Goal: Use online tool/utility: Utilize a website feature to perform a specific function

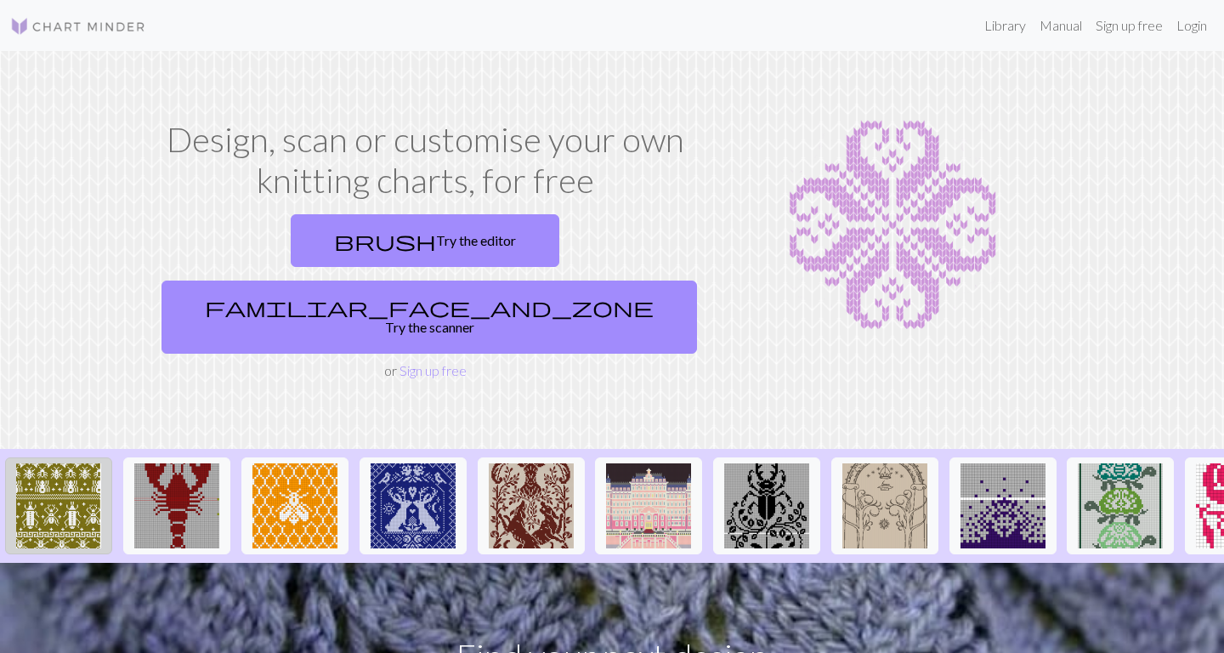
drag, startPoint x: 953, startPoint y: 451, endPoint x: 29, endPoint y: 442, distance: 924.3
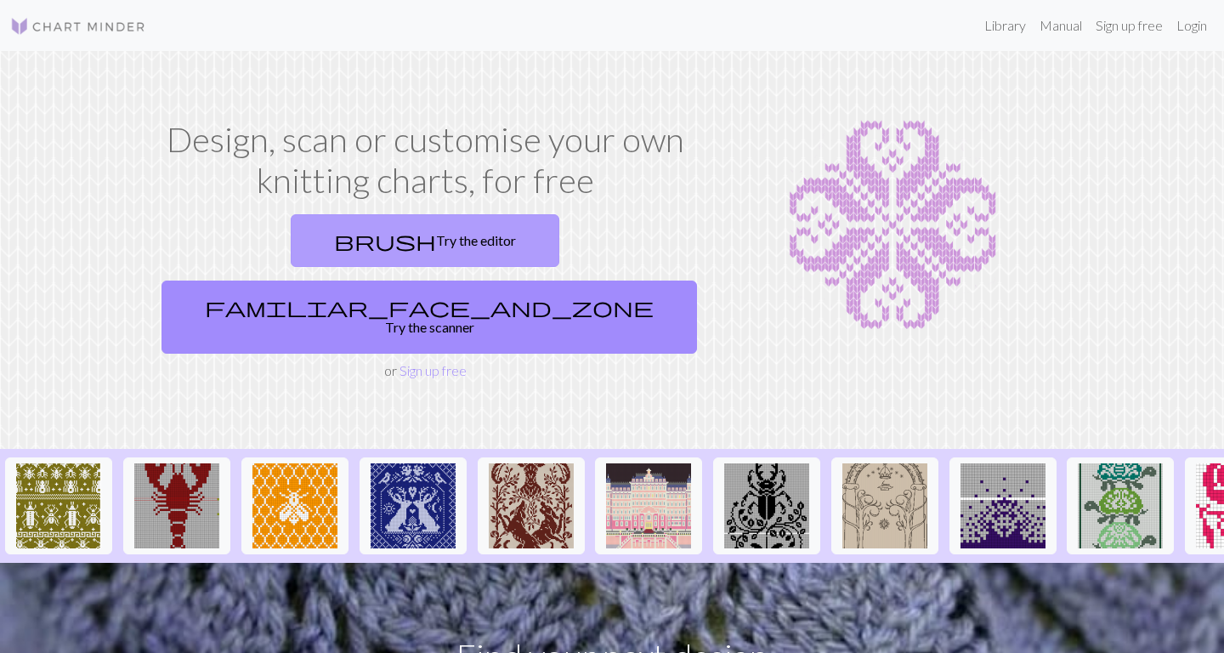
click at [304, 238] on link "brush Try the editor" at bounding box center [425, 240] width 269 height 53
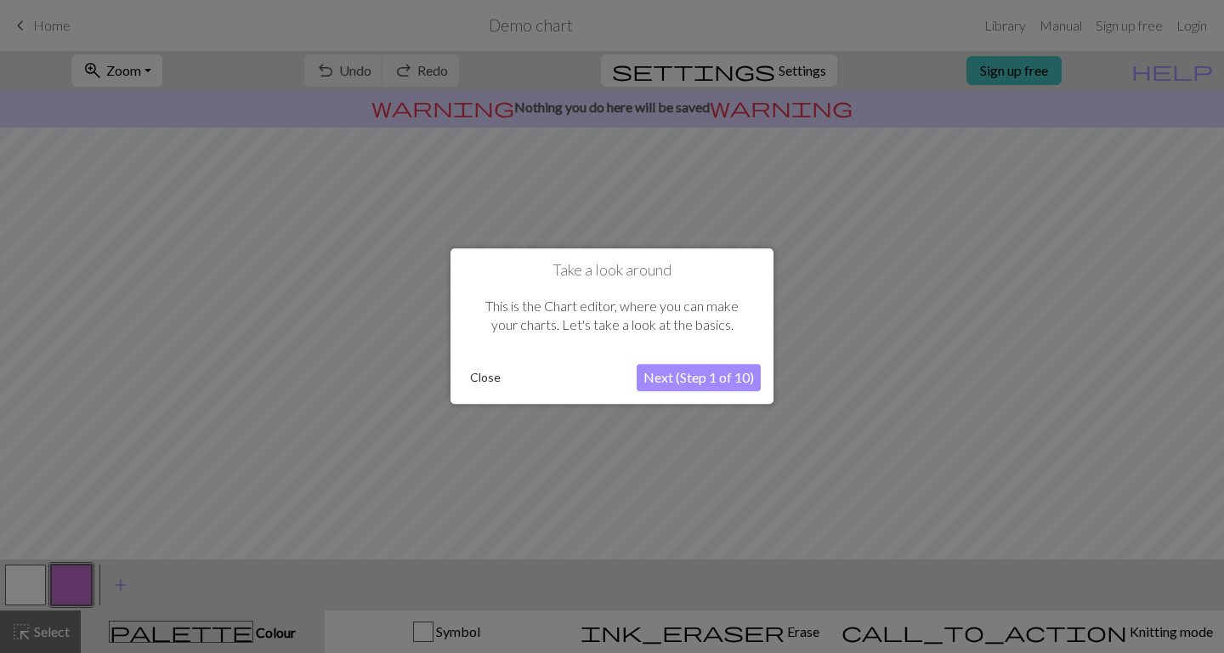
click at [675, 379] on button "Next (Step 1 of 10)" at bounding box center [699, 378] width 124 height 27
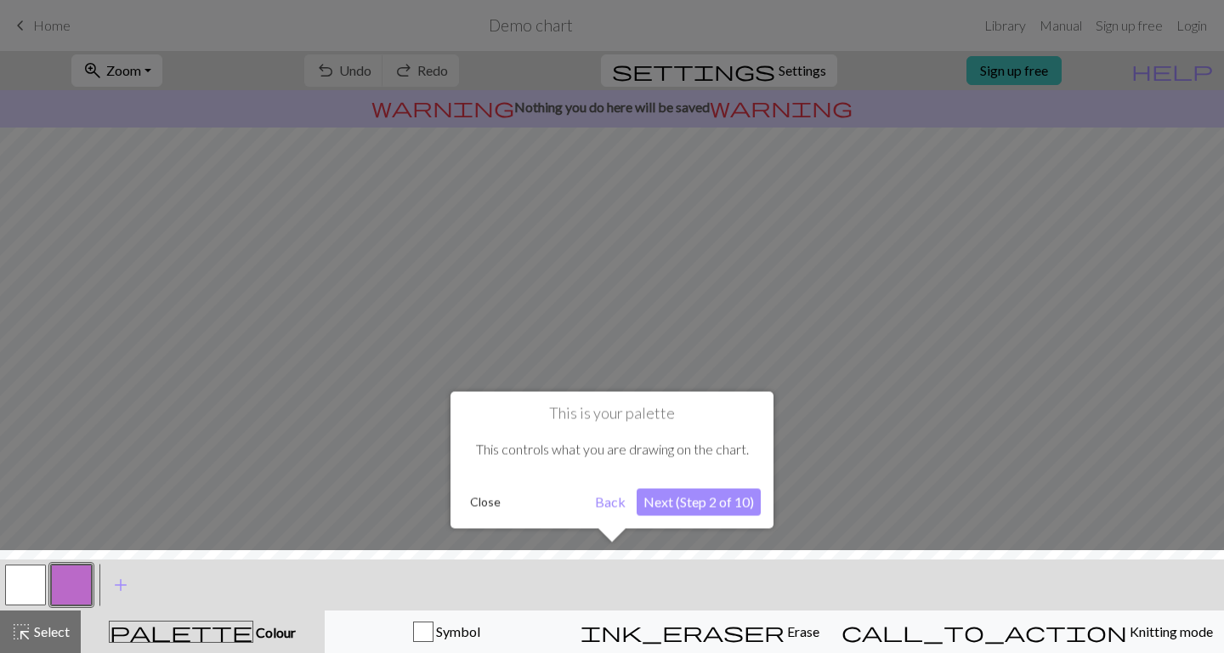
click at [693, 506] on button "Next (Step 2 of 10)" at bounding box center [699, 501] width 124 height 27
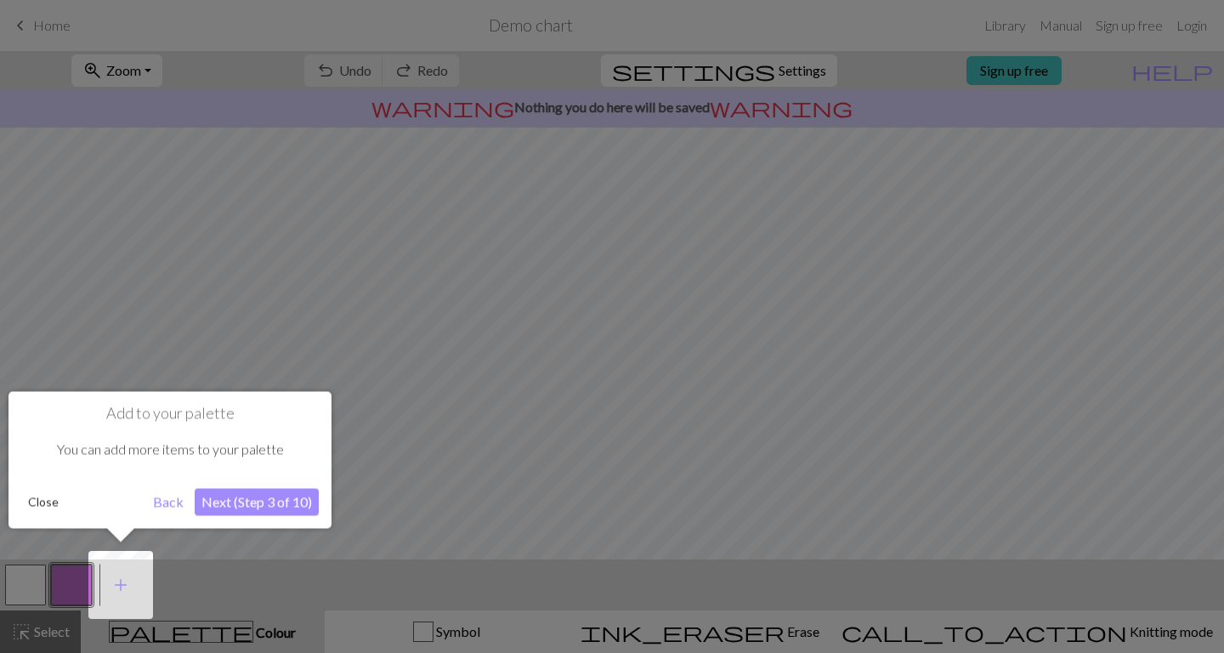
click at [292, 494] on button "Next (Step 3 of 10)" at bounding box center [257, 501] width 124 height 27
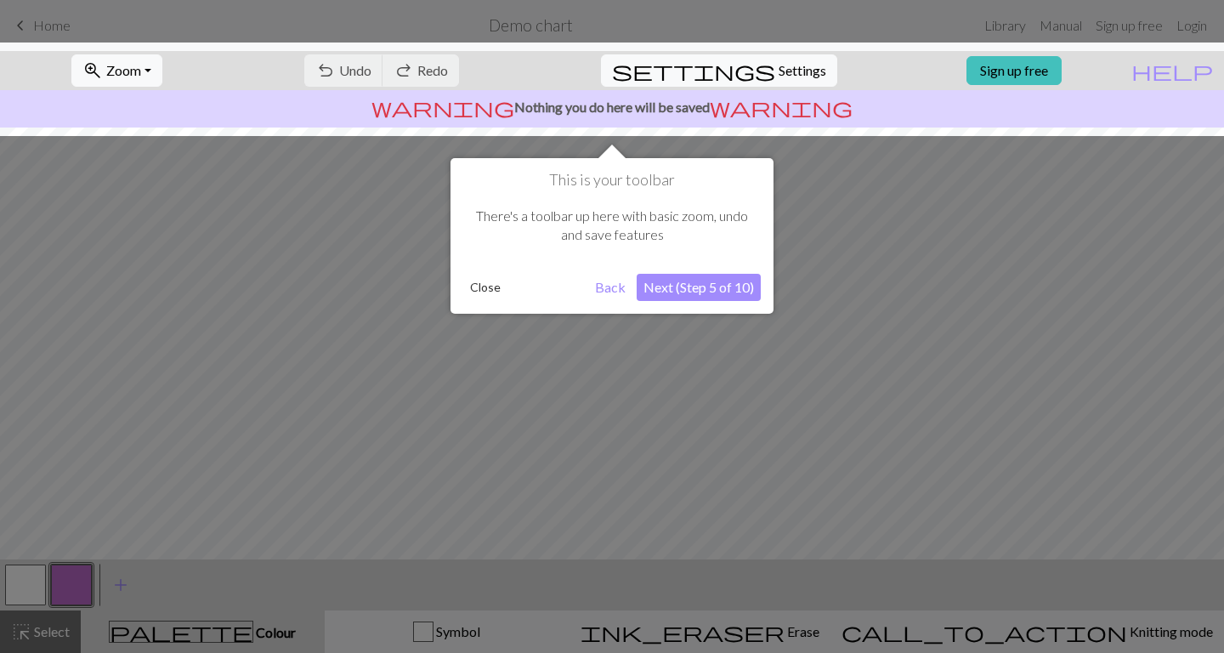
click at [673, 279] on button "Next (Step 5 of 10)" at bounding box center [699, 287] width 124 height 27
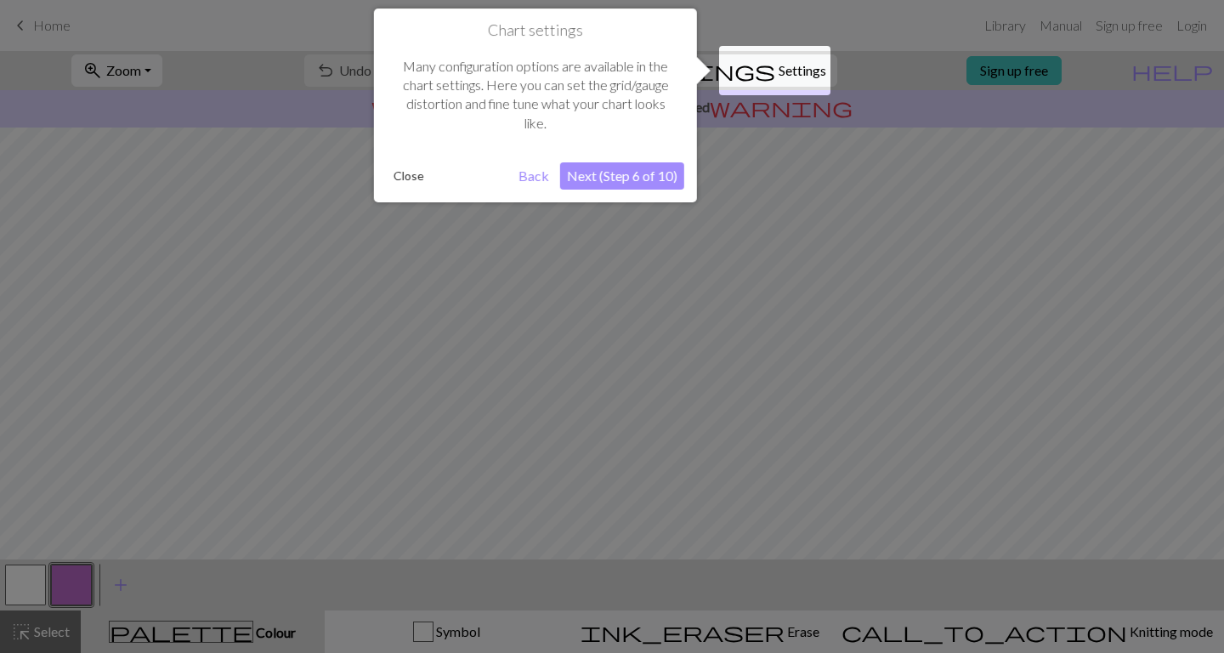
click at [616, 178] on button "Next (Step 6 of 10)" at bounding box center [622, 175] width 124 height 27
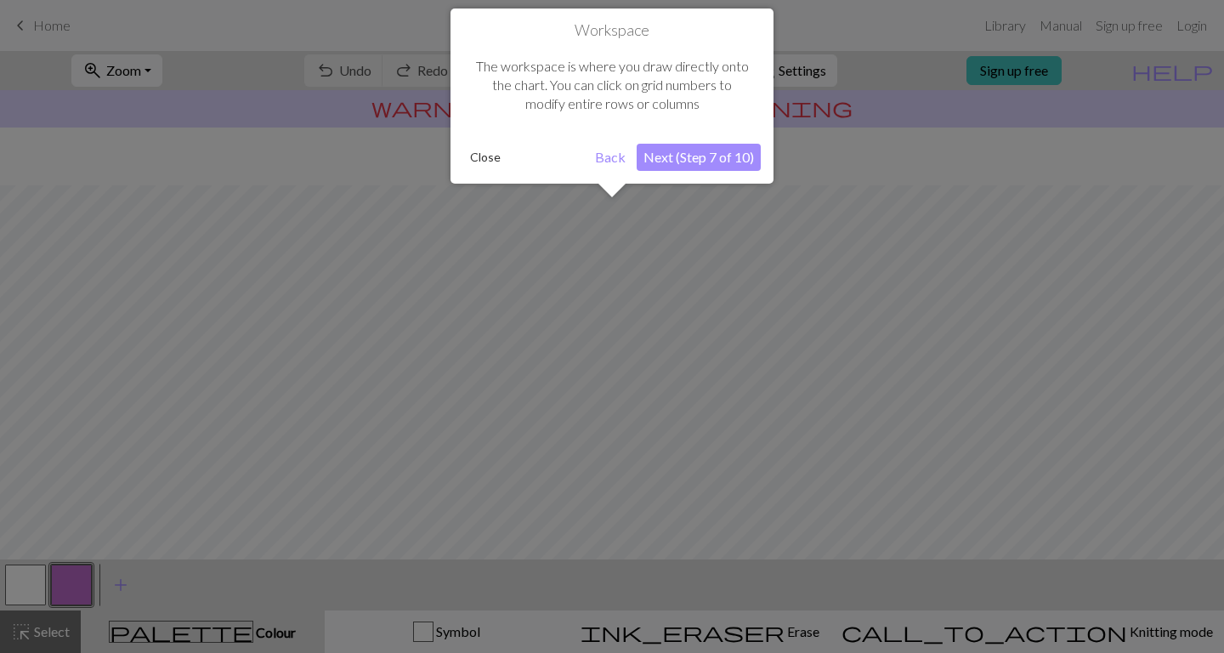
scroll to position [102, 0]
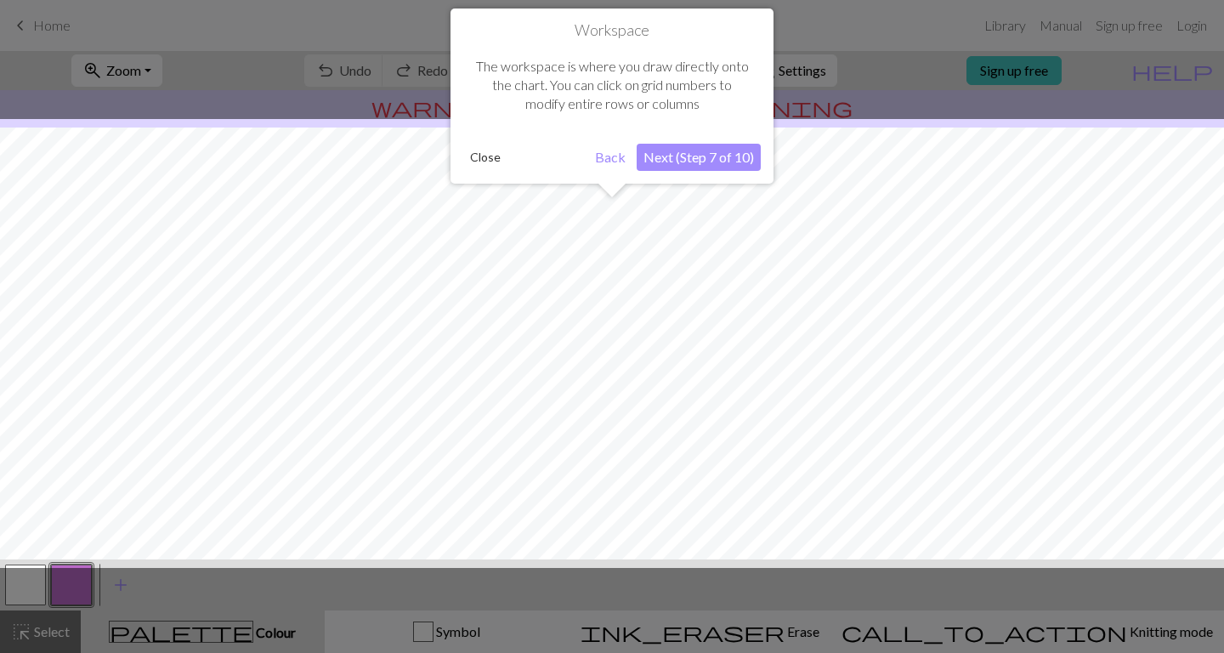
click at [722, 155] on button "Next (Step 7 of 10)" at bounding box center [699, 157] width 124 height 27
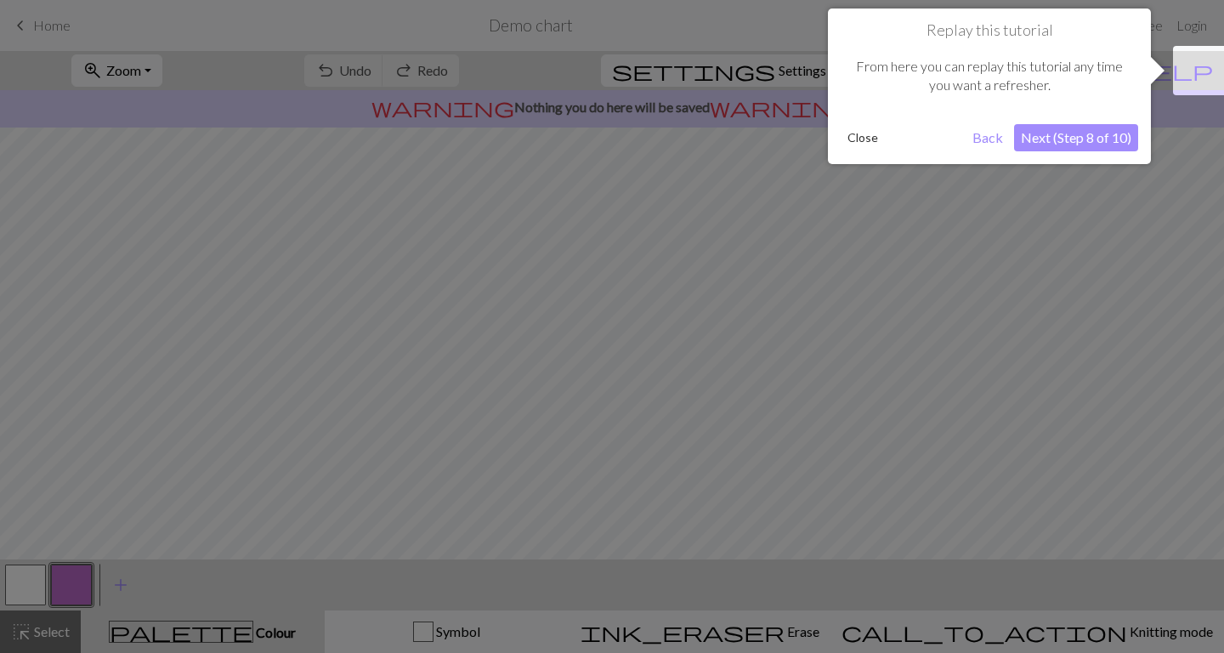
click at [860, 141] on button "Close" at bounding box center [863, 138] width 44 height 26
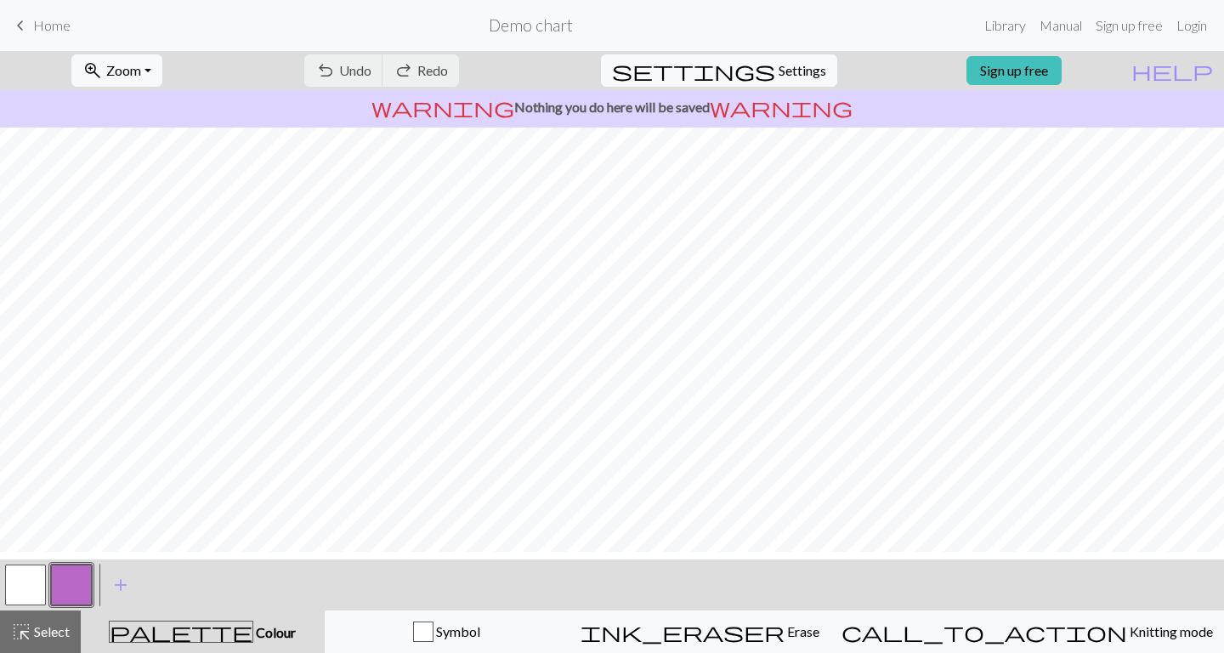
scroll to position [0, 0]
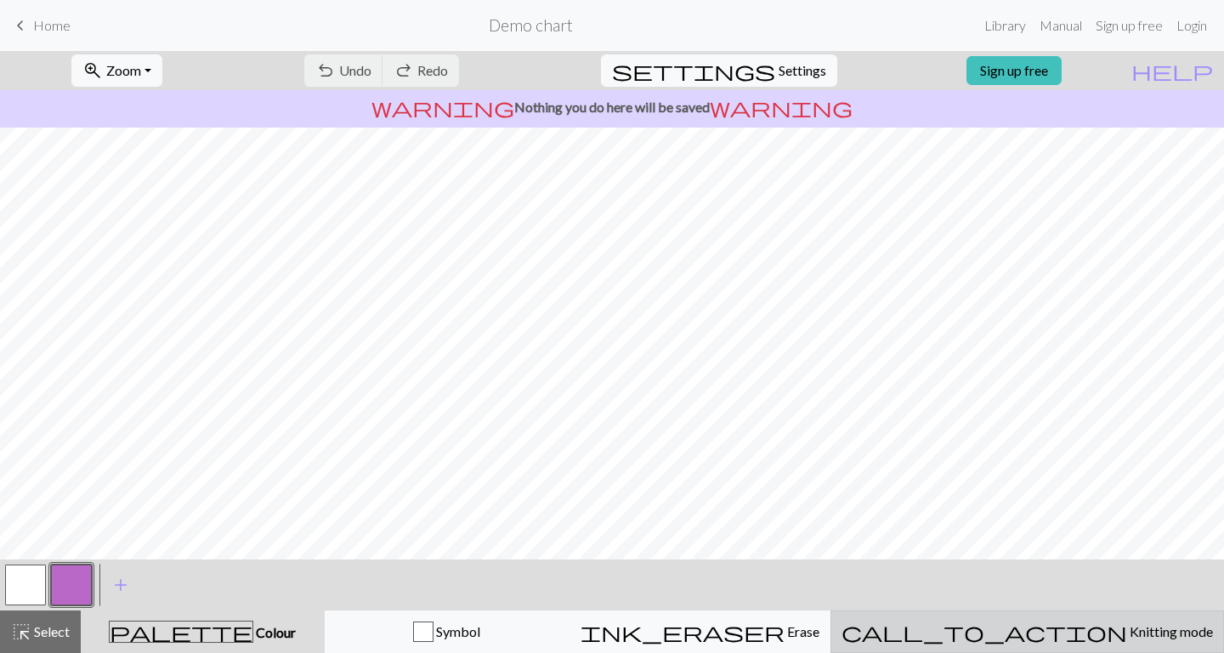
click at [1127, 631] on span "Knitting mode" at bounding box center [1170, 631] width 86 height 16
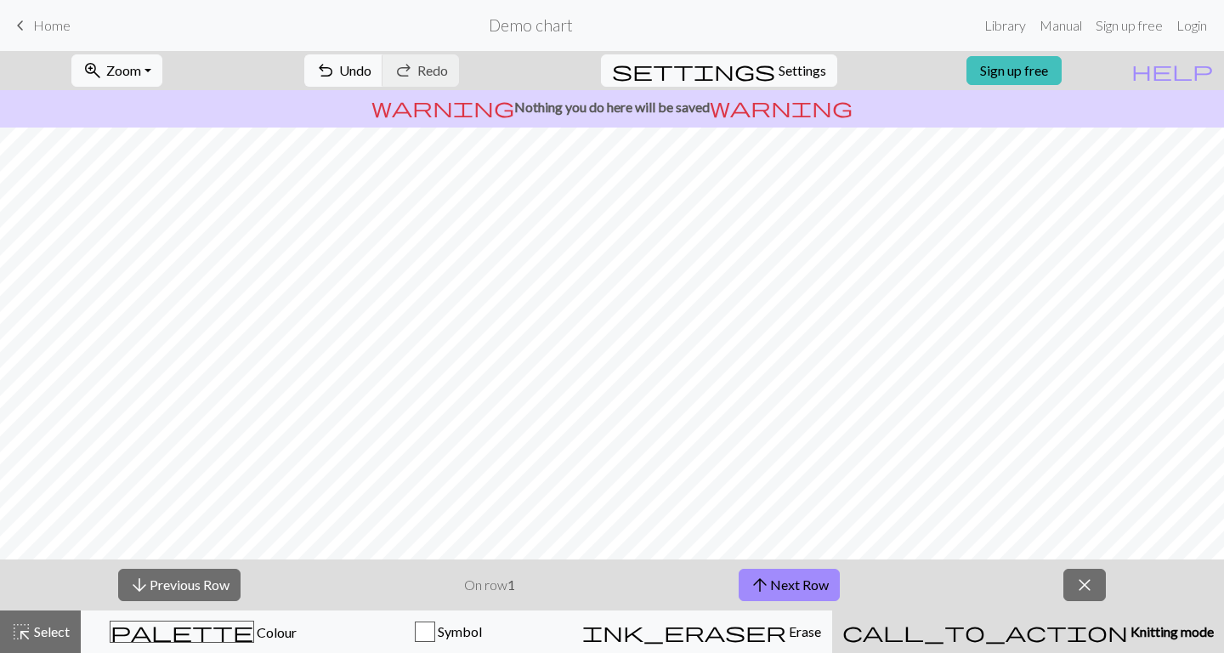
click at [1128, 630] on span "Knitting mode" at bounding box center [1171, 631] width 86 height 16
click at [1084, 588] on span "close" at bounding box center [1085, 585] width 20 height 24
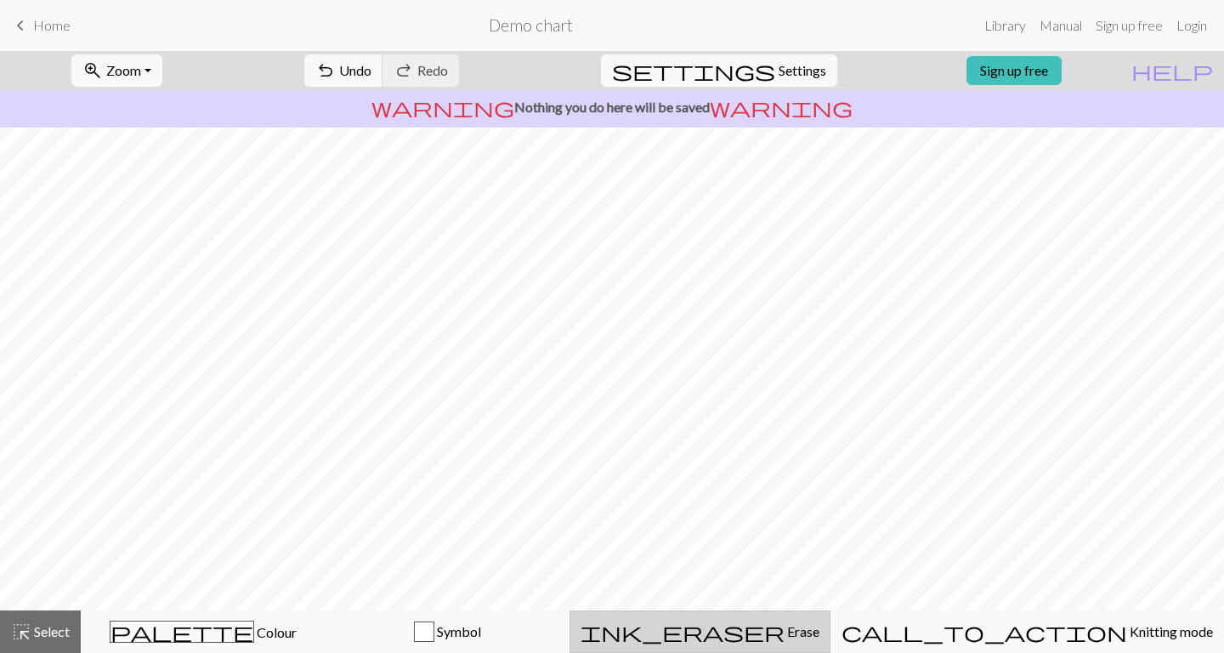
click at [809, 622] on div "ink_eraser Erase Erase" at bounding box center [700, 632] width 239 height 20
click at [372, 71] on span "Undo" at bounding box center [355, 70] width 32 height 16
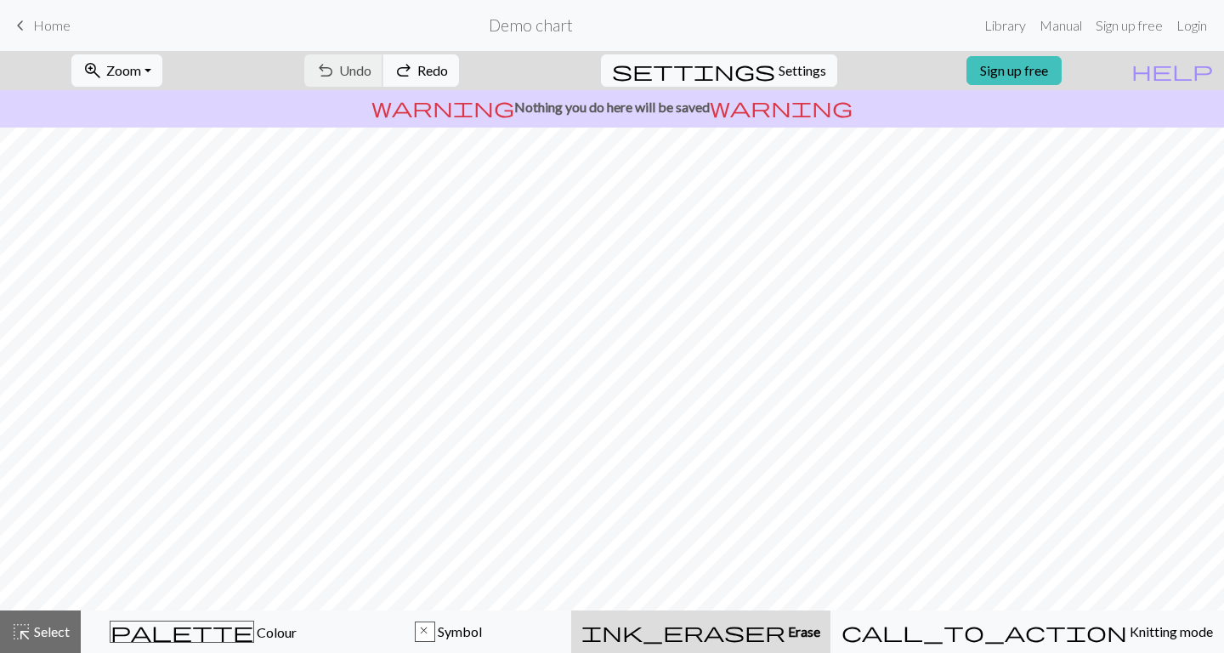
click at [422, 71] on div "undo Undo Undo redo Redo Redo" at bounding box center [382, 70] width 180 height 39
click at [162, 61] on button "zoom_in Zoom Zoom" at bounding box center [116, 70] width 91 height 32
click at [187, 105] on button "Fit all" at bounding box center [139, 107] width 134 height 27
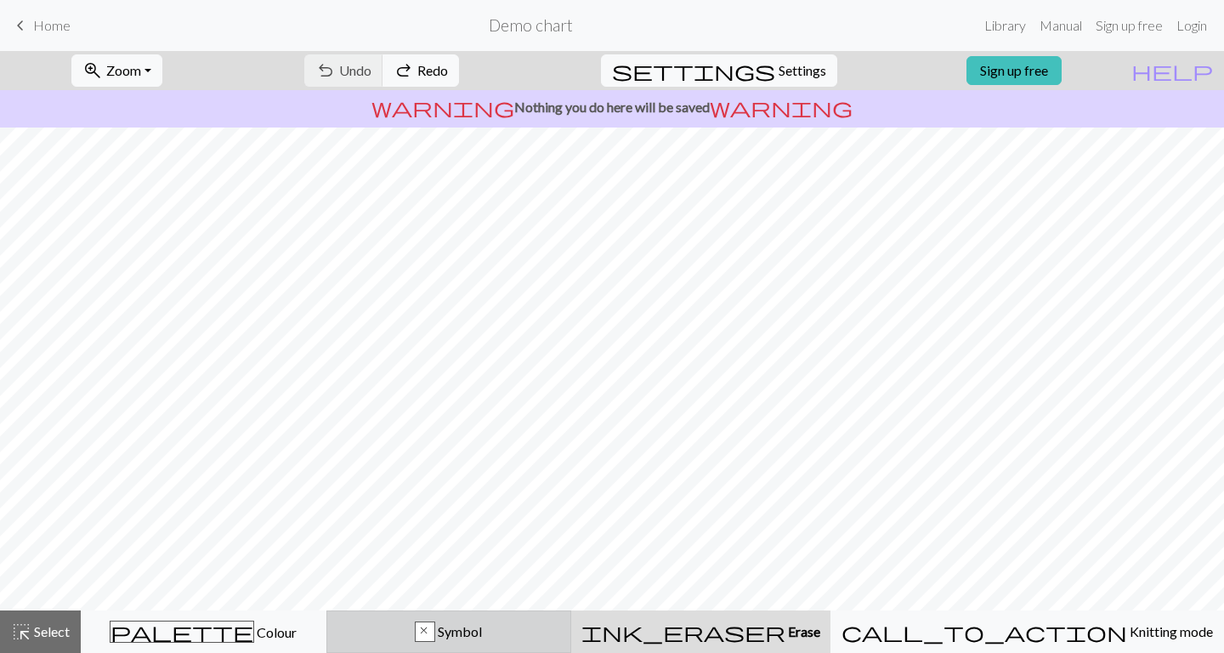
click at [482, 628] on span "Symbol" at bounding box center [458, 631] width 47 height 16
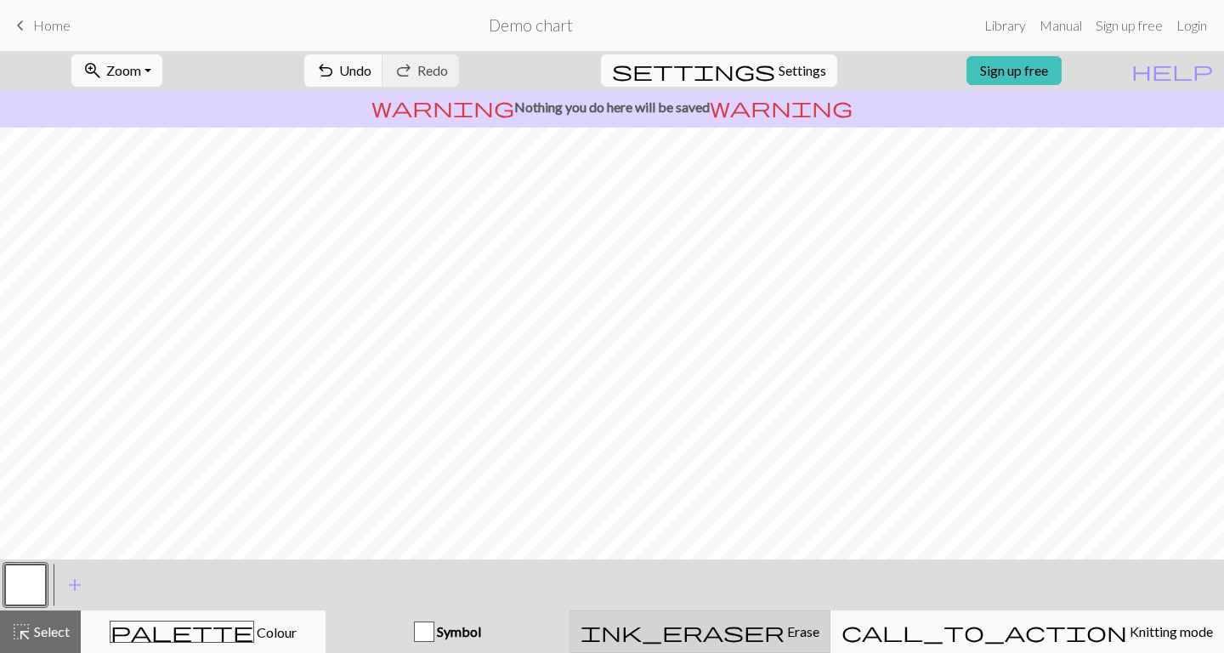
click at [820, 632] on div "ink_eraser Erase Erase" at bounding box center [700, 632] width 239 height 20
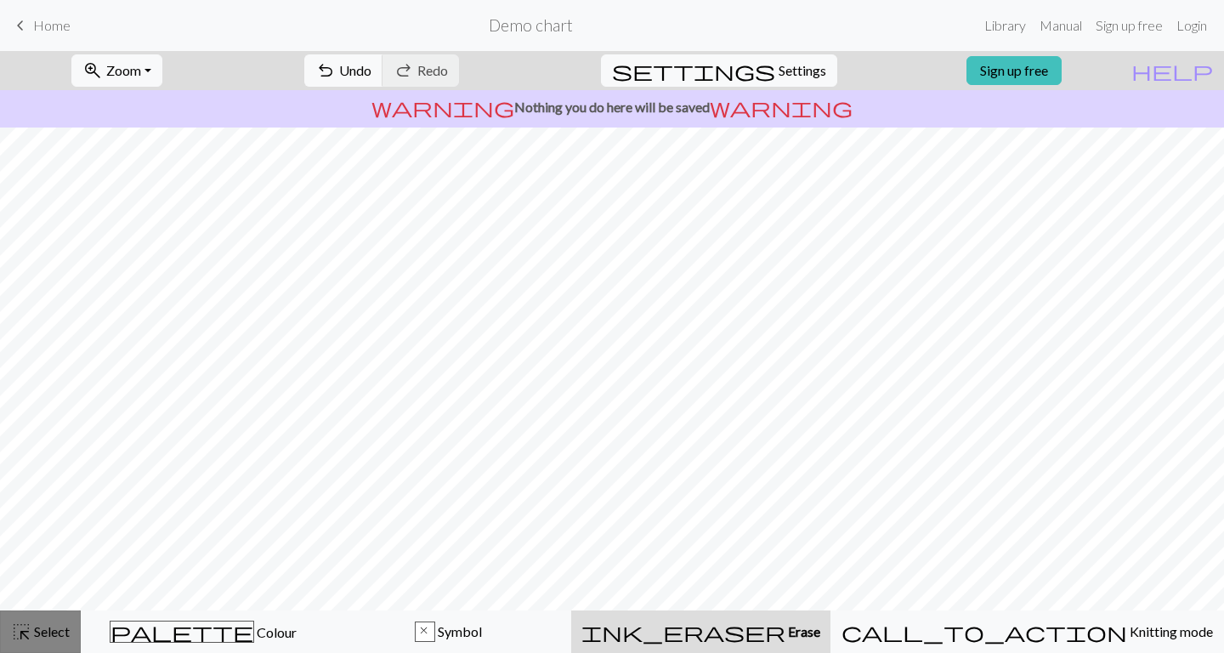
click at [66, 628] on button "highlight_alt Select Select" at bounding box center [40, 631] width 81 height 43
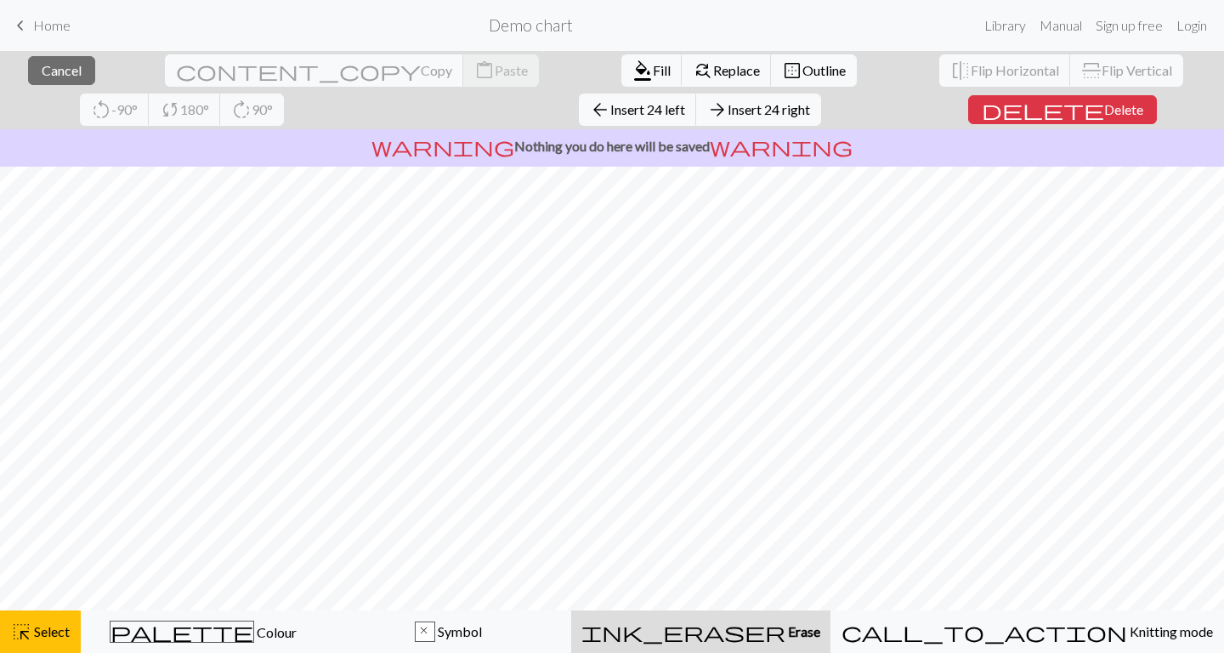
click at [785, 624] on span "ink_eraser" at bounding box center [684, 632] width 204 height 24
click at [968, 94] on div "close Cancel content_copy Copy content_paste Paste format_color_fill Fill find_…" at bounding box center [612, 90] width 1224 height 78
click at [970, 119] on button "delete Delete" at bounding box center [1062, 109] width 189 height 29
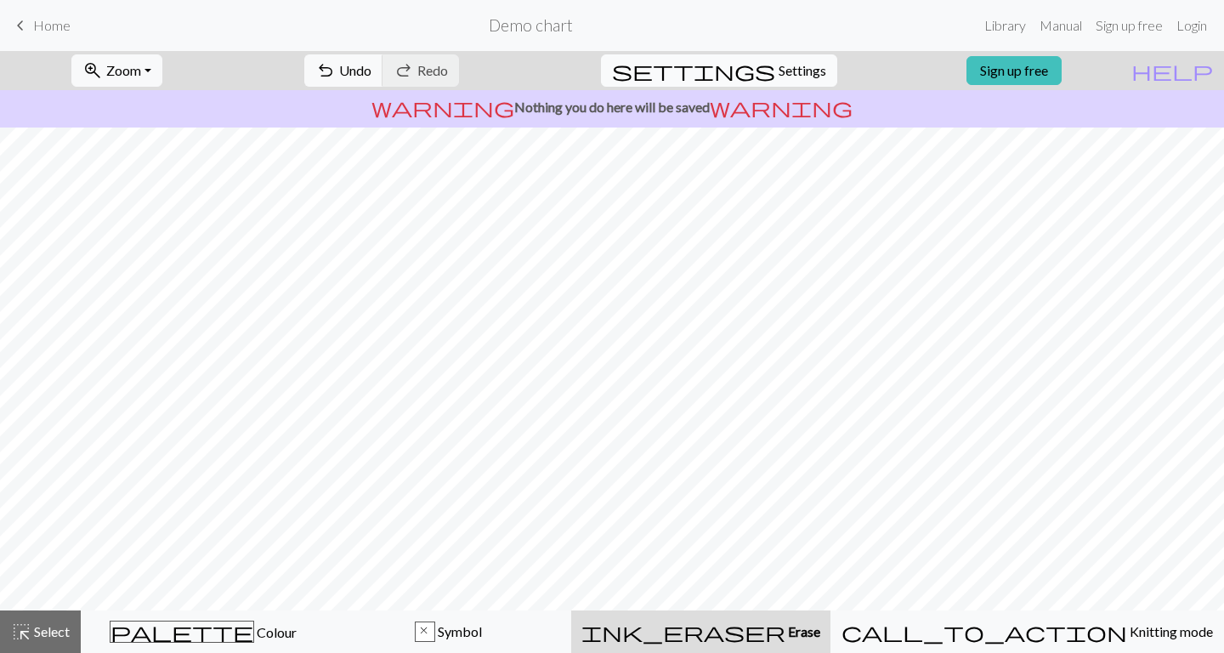
click at [779, 72] on span "Settings" at bounding box center [803, 70] width 48 height 20
select select "aran"
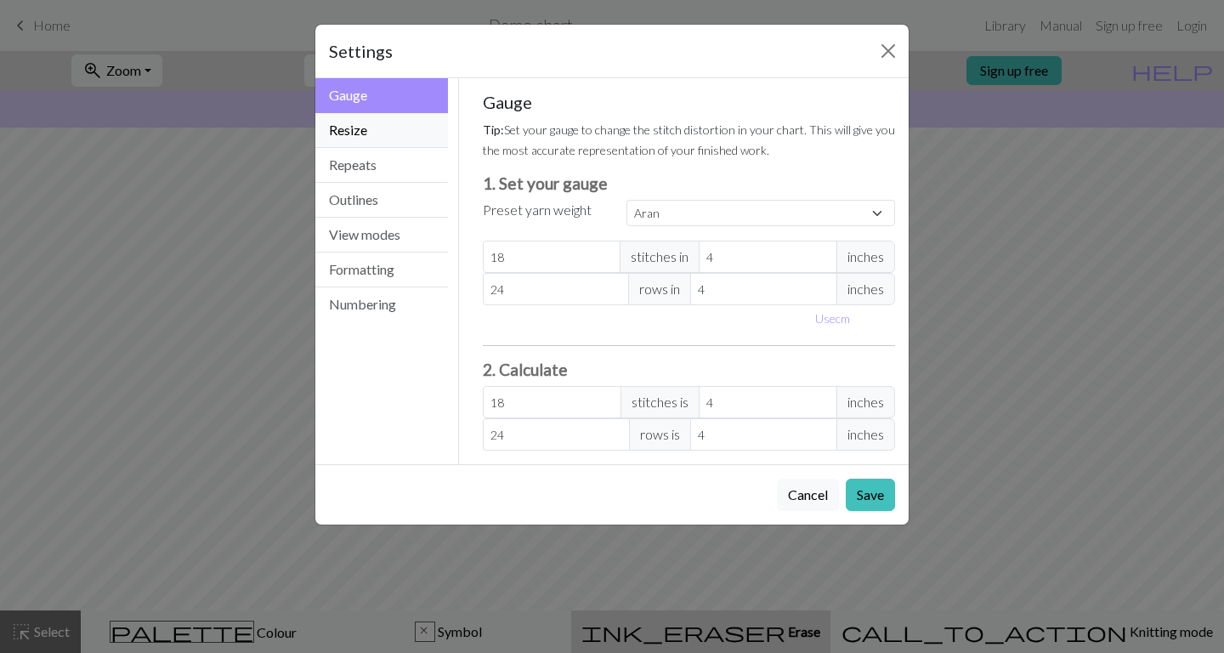
click at [440, 135] on button "Resize" at bounding box center [381, 130] width 133 height 35
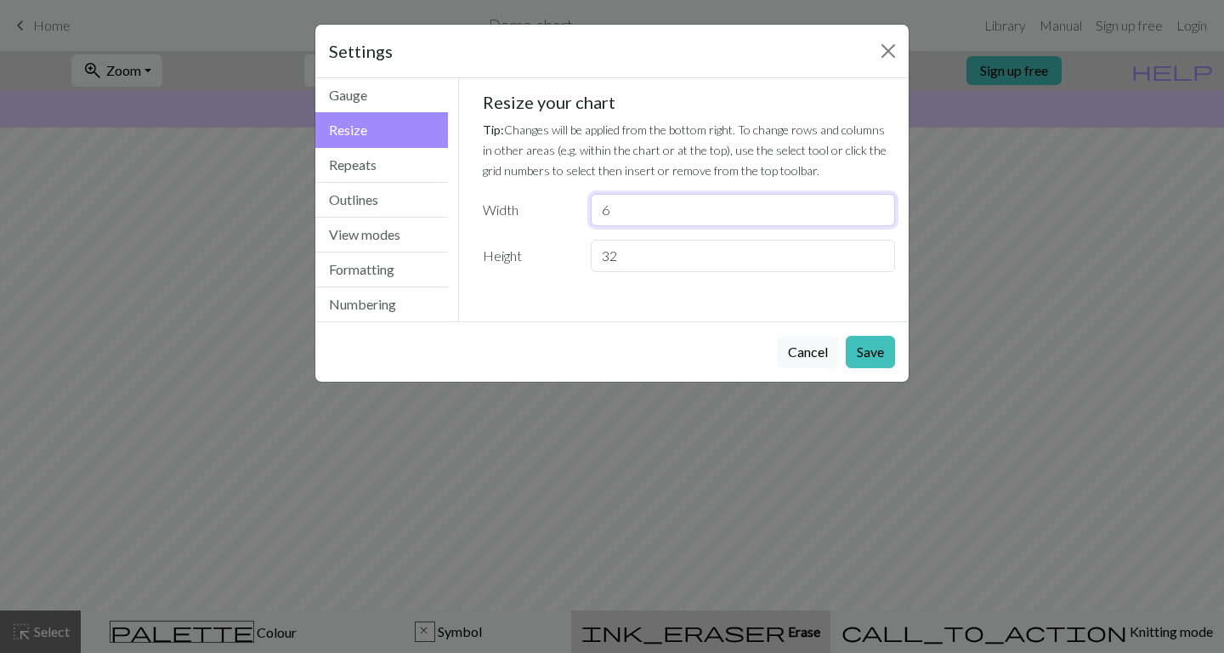
click at [850, 217] on input "6" at bounding box center [743, 210] width 304 height 32
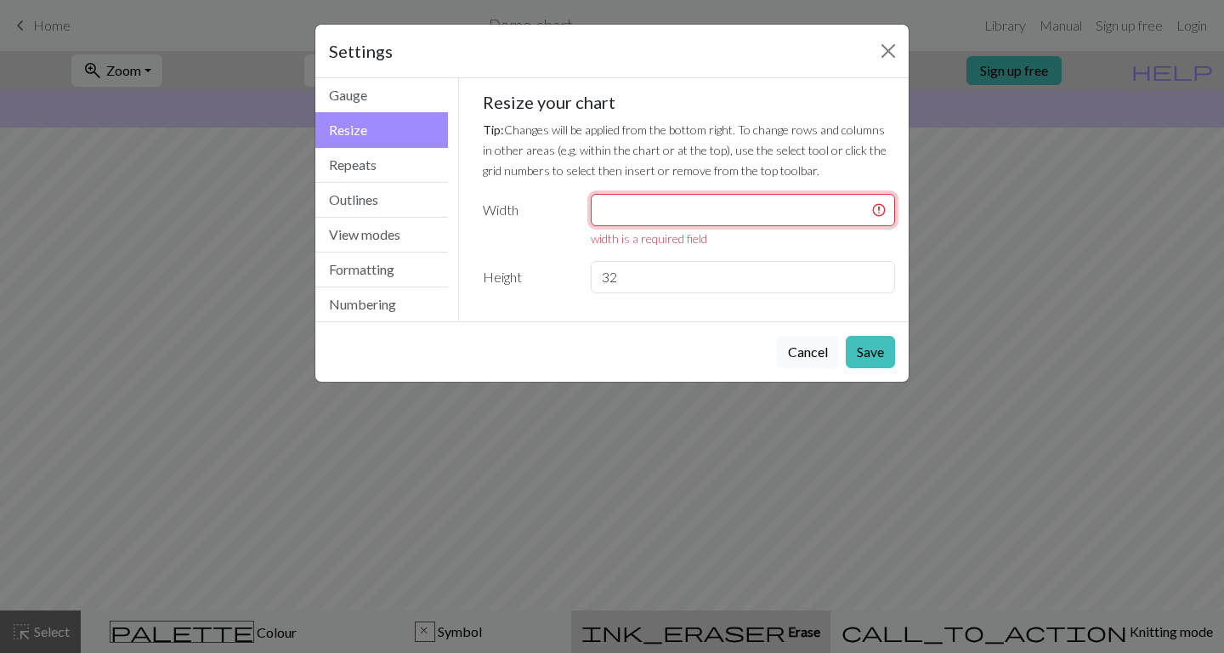
type input "2"
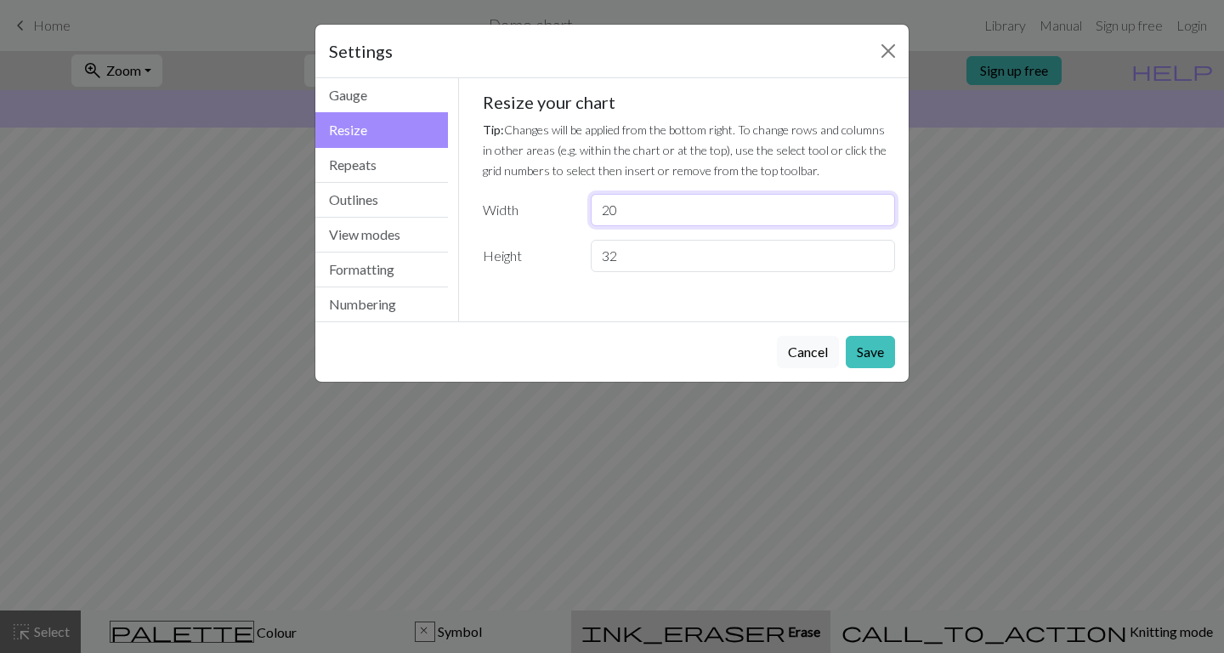
type input "20"
click at [743, 258] on input "32" at bounding box center [743, 256] width 304 height 32
type input "3"
type input "20"
click at [870, 360] on button "Save" at bounding box center [870, 352] width 49 height 32
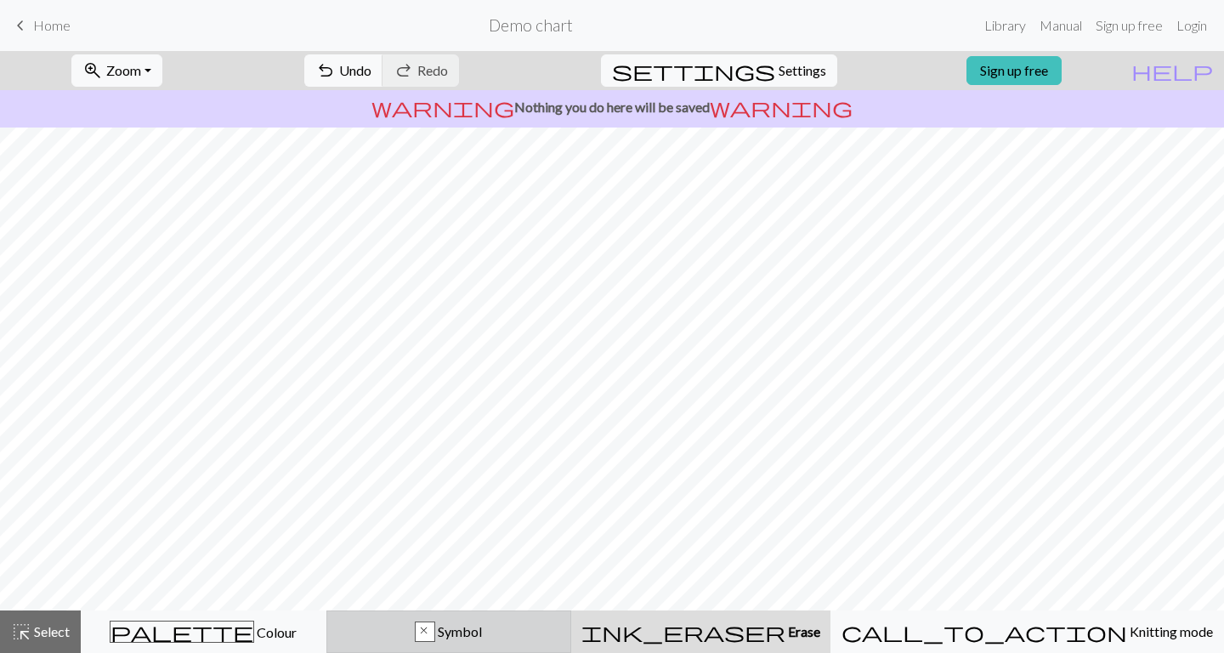
click at [496, 643] on button "x Symbol" at bounding box center [449, 631] width 246 height 43
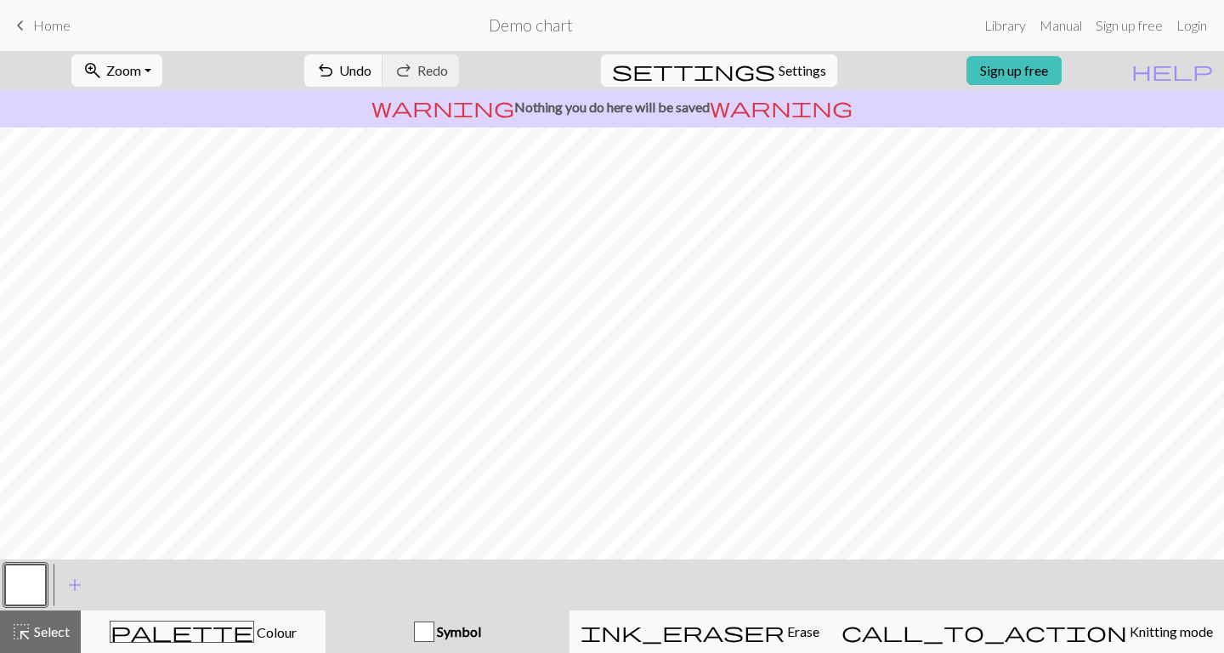
click at [779, 77] on span "Settings" at bounding box center [803, 70] width 48 height 20
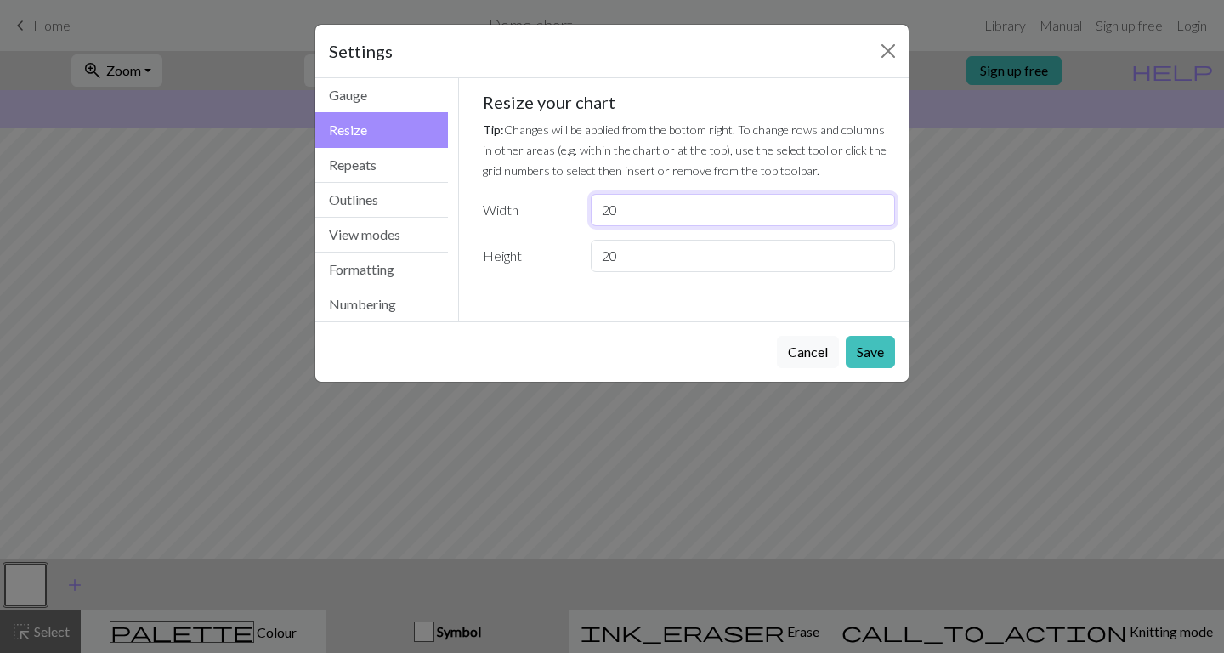
click at [724, 216] on input "20" at bounding box center [743, 210] width 304 height 32
type input "2"
type input "20"
click at [652, 258] on input "20" at bounding box center [743, 256] width 304 height 32
type input "2"
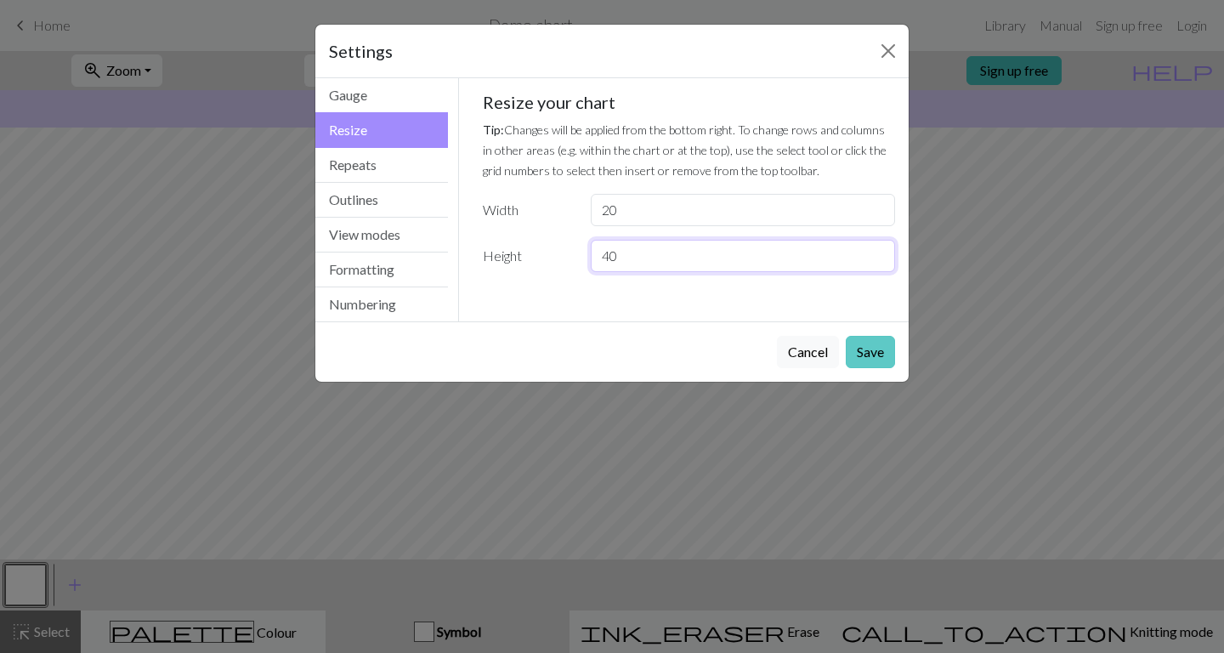
type input "40"
click at [888, 357] on button "Save" at bounding box center [870, 352] width 49 height 32
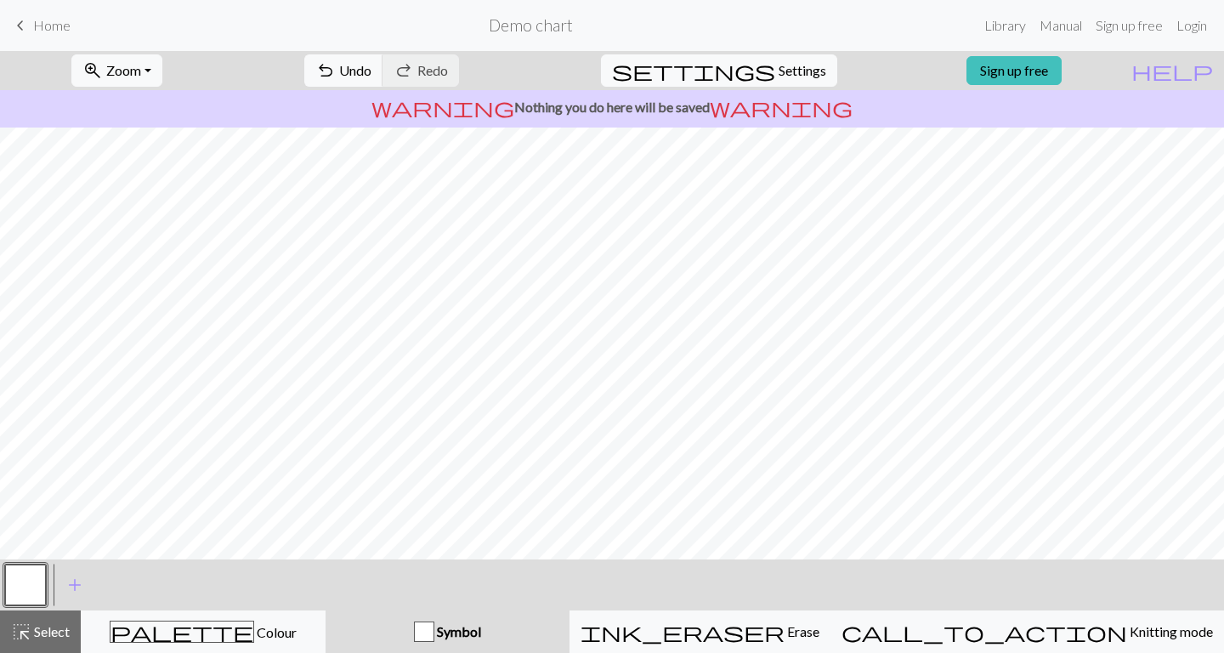
drag, startPoint x: 26, startPoint y: 631, endPoint x: 106, endPoint y: 562, distance: 105.5
click at [26, 630] on span "highlight_alt" at bounding box center [21, 632] width 20 height 24
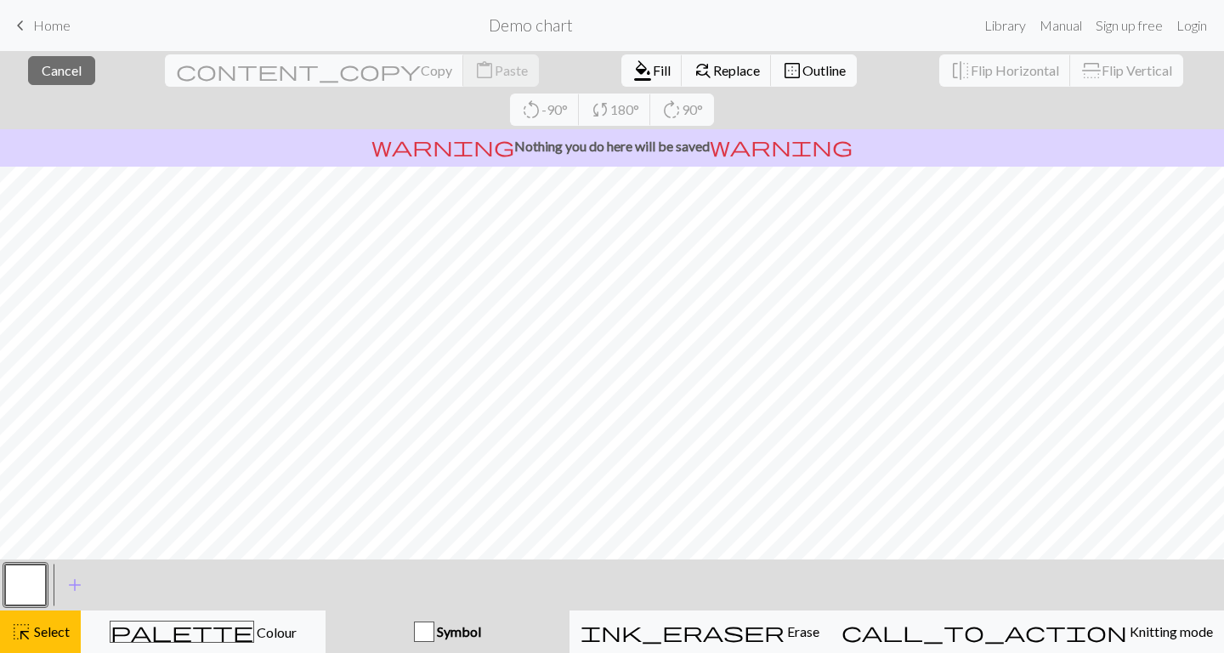
click at [434, 626] on div "button" at bounding box center [424, 632] width 20 height 20
click at [653, 74] on span "Fill" at bounding box center [662, 70] width 18 height 16
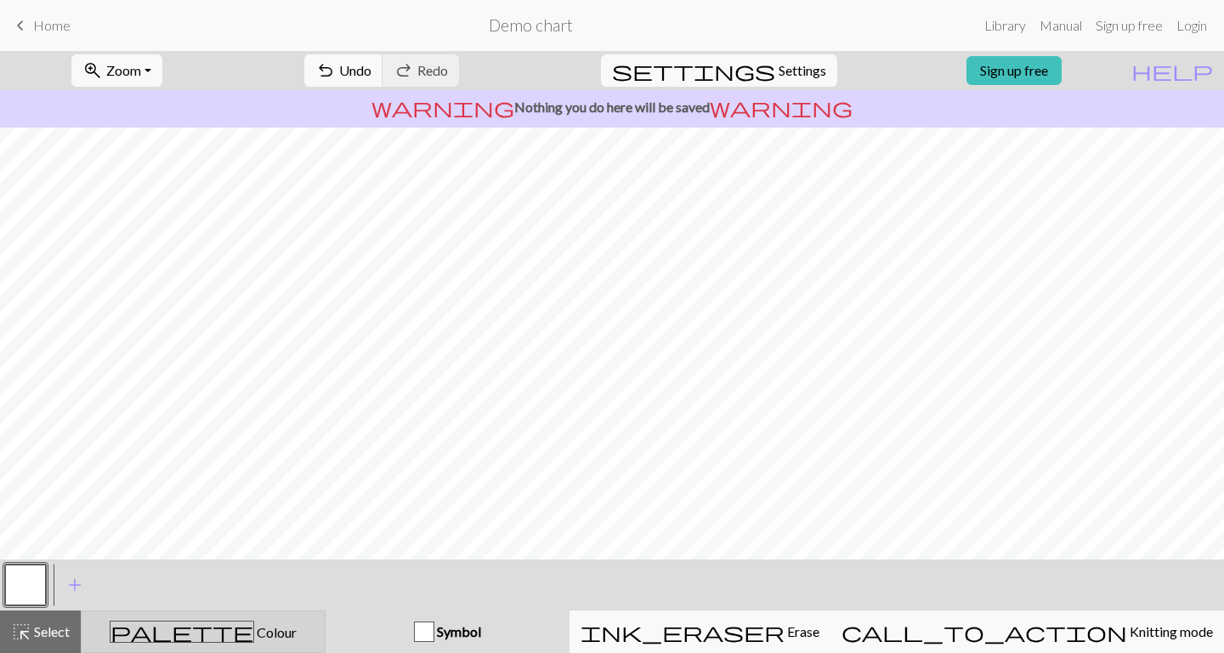
click at [145, 644] on button "palette Colour Colour" at bounding box center [203, 631] width 245 height 43
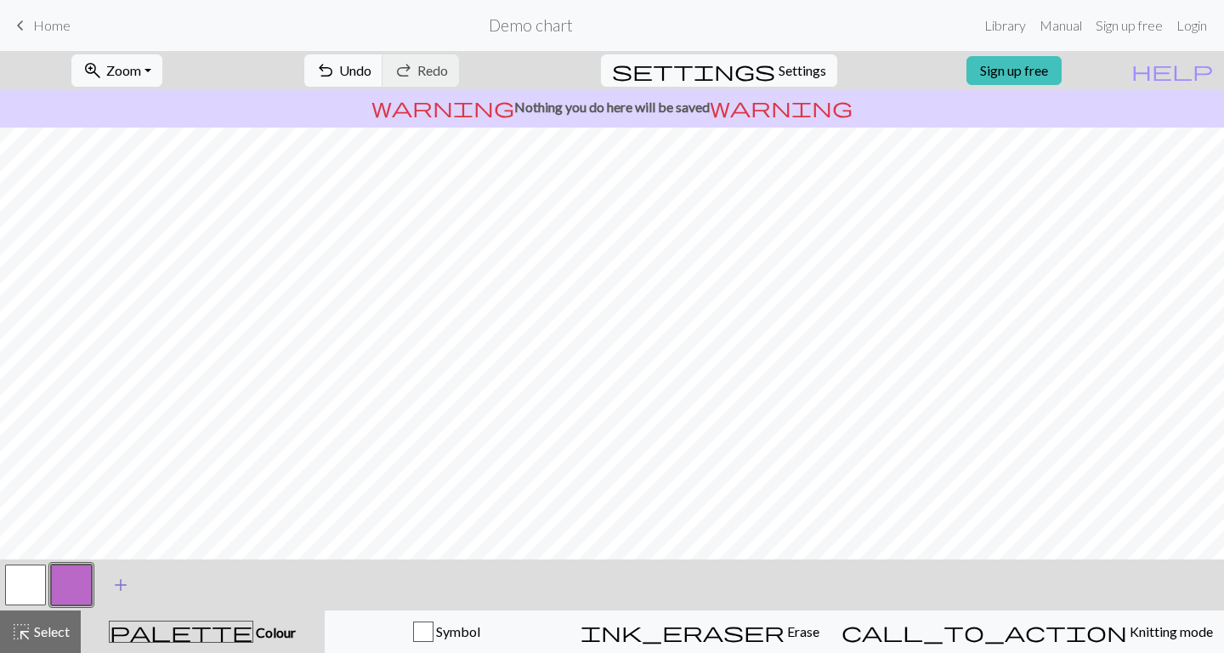
click at [111, 586] on span "add" at bounding box center [121, 585] width 20 height 24
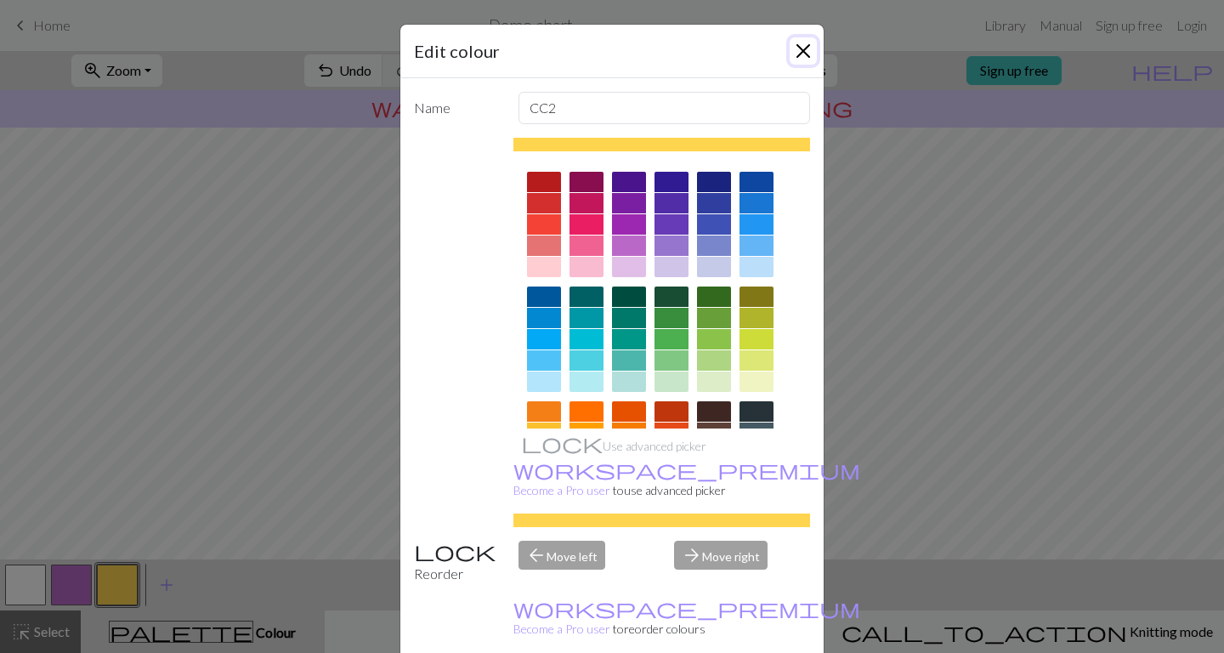
click at [800, 55] on button "Close" at bounding box center [803, 50] width 27 height 27
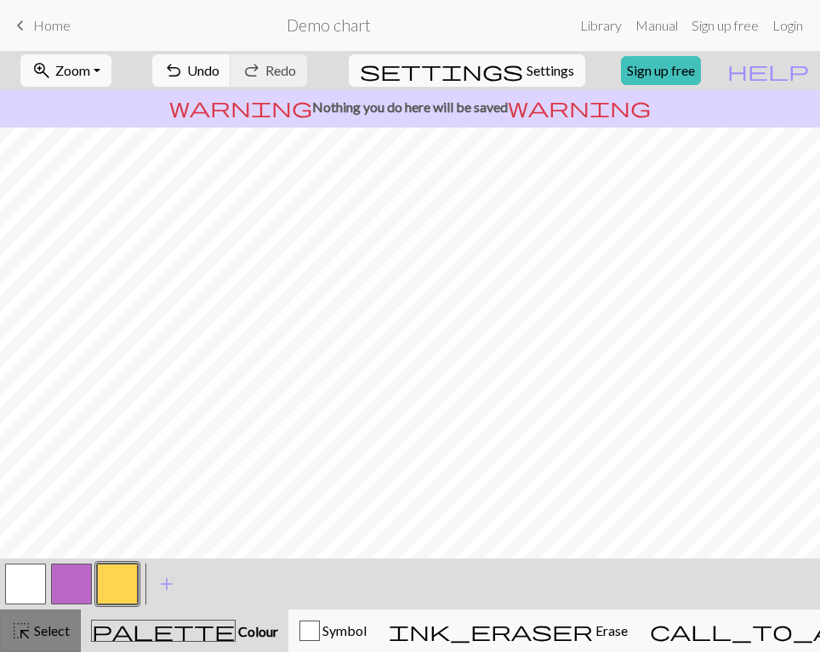
click at [51, 627] on span "Select" at bounding box center [50, 630] width 38 height 16
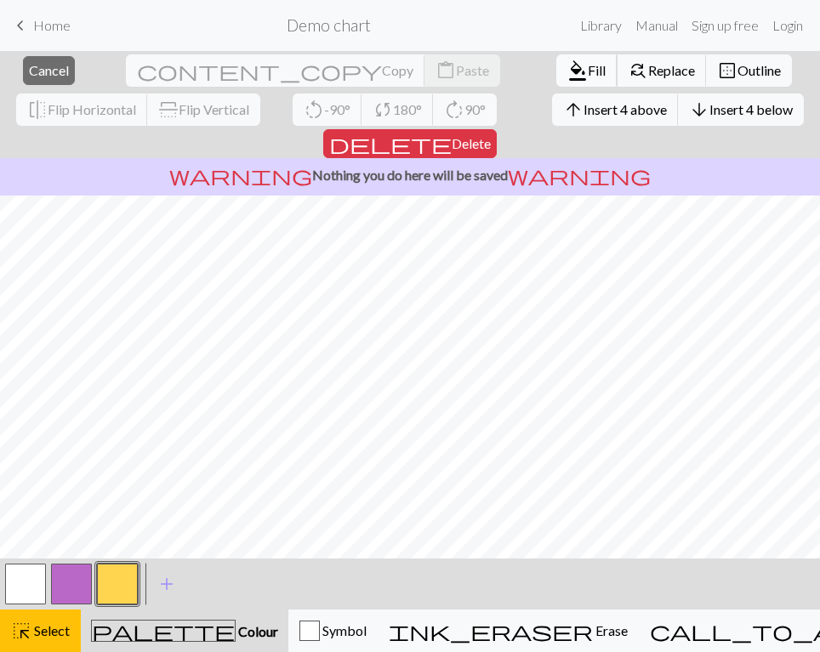
click at [567, 75] on span "format_color_fill" at bounding box center [577, 71] width 20 height 24
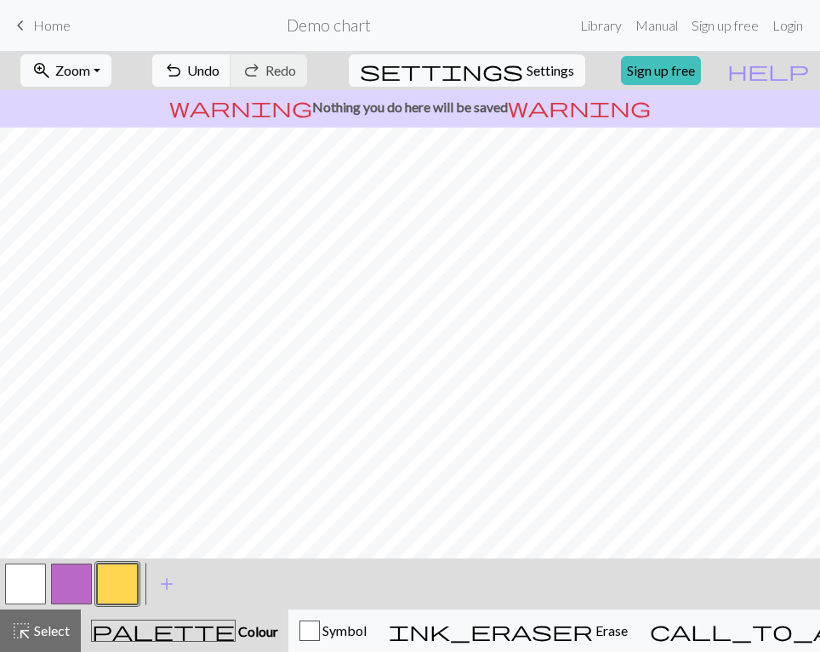
click at [121, 584] on button "button" at bounding box center [117, 584] width 41 height 41
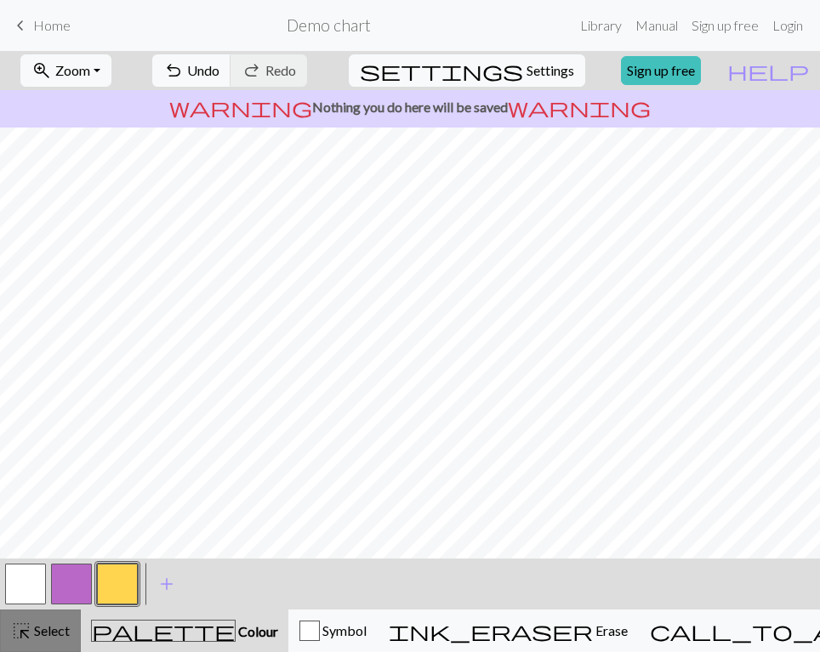
click at [66, 630] on span "Select" at bounding box center [50, 630] width 38 height 16
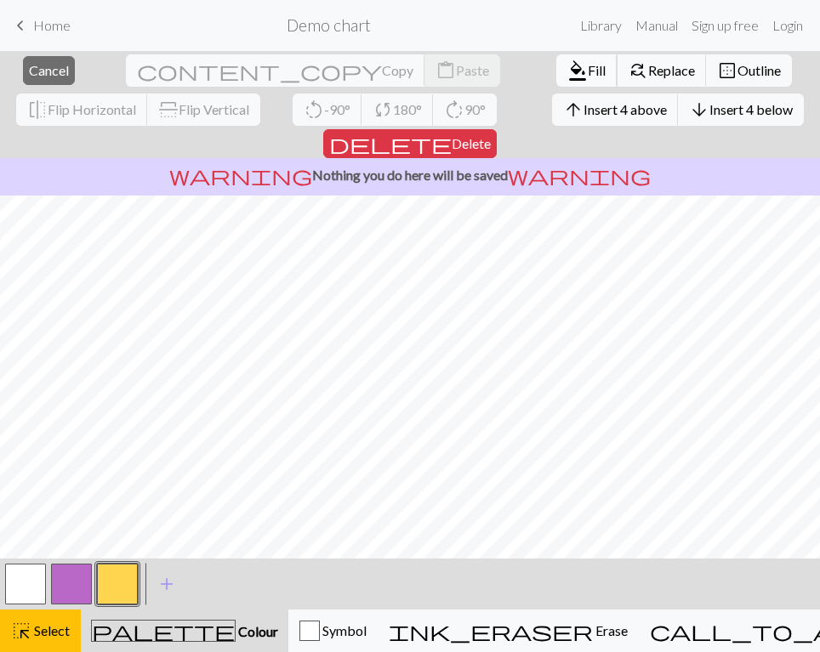
click at [588, 74] on span "Fill" at bounding box center [597, 70] width 18 height 16
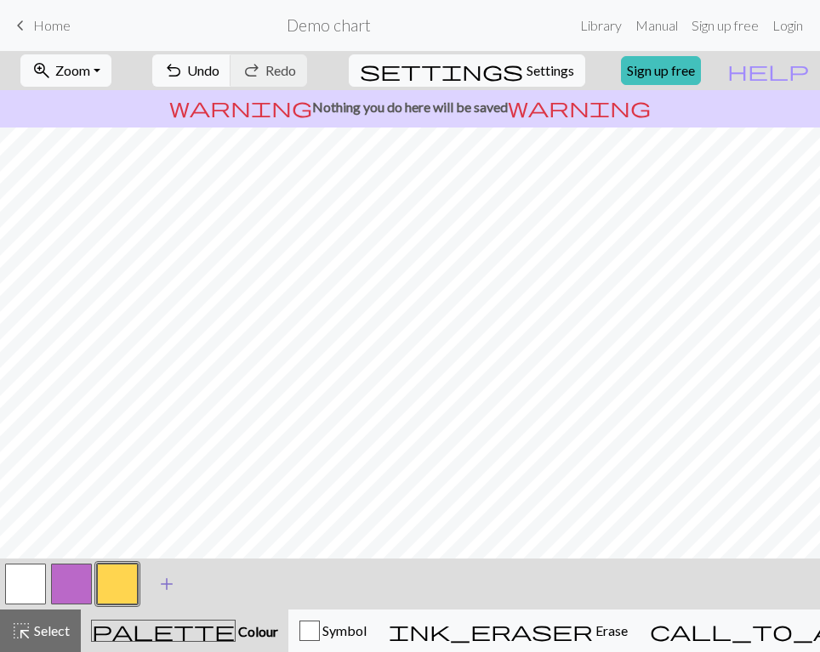
click at [167, 587] on span "add" at bounding box center [166, 584] width 20 height 24
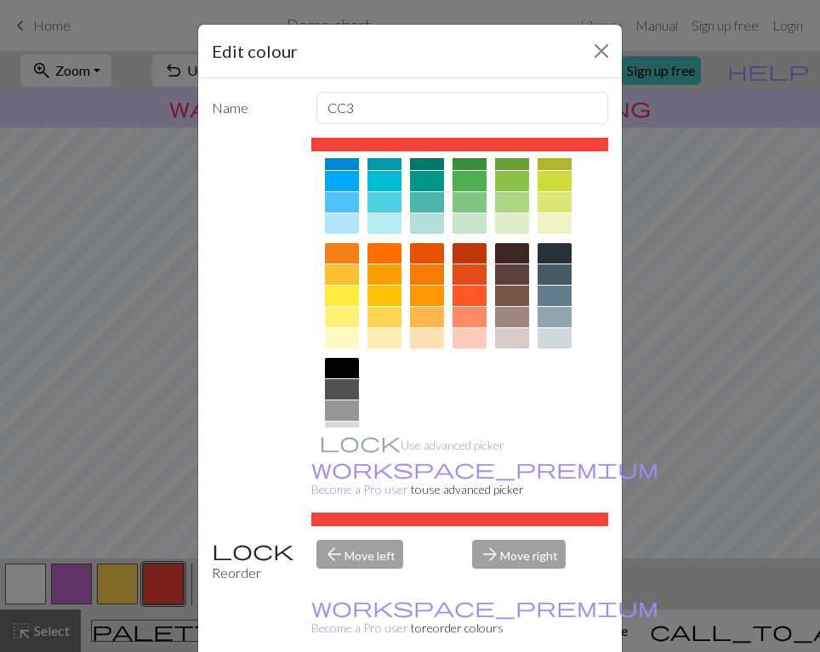
scroll to position [214, 0]
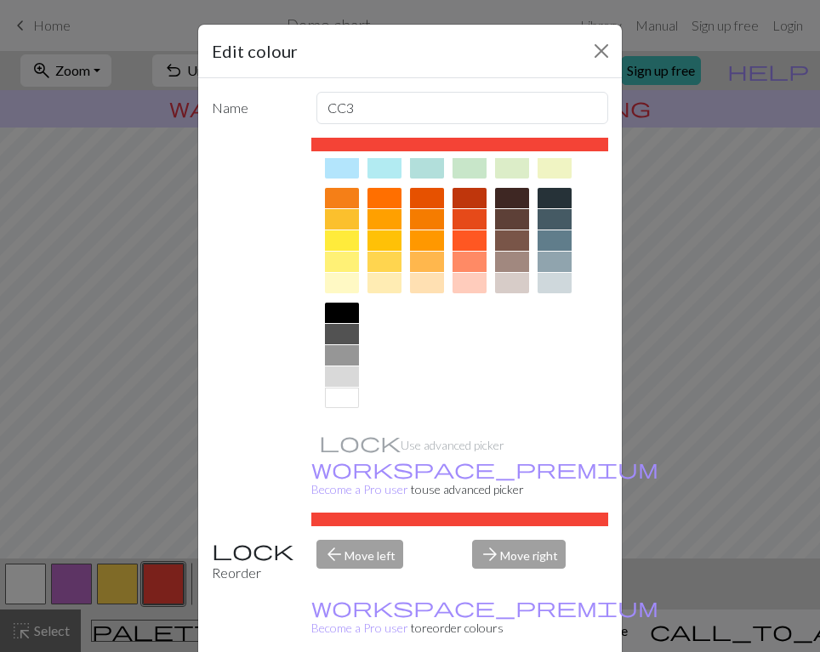
click at [347, 309] on div at bounding box center [342, 313] width 34 height 20
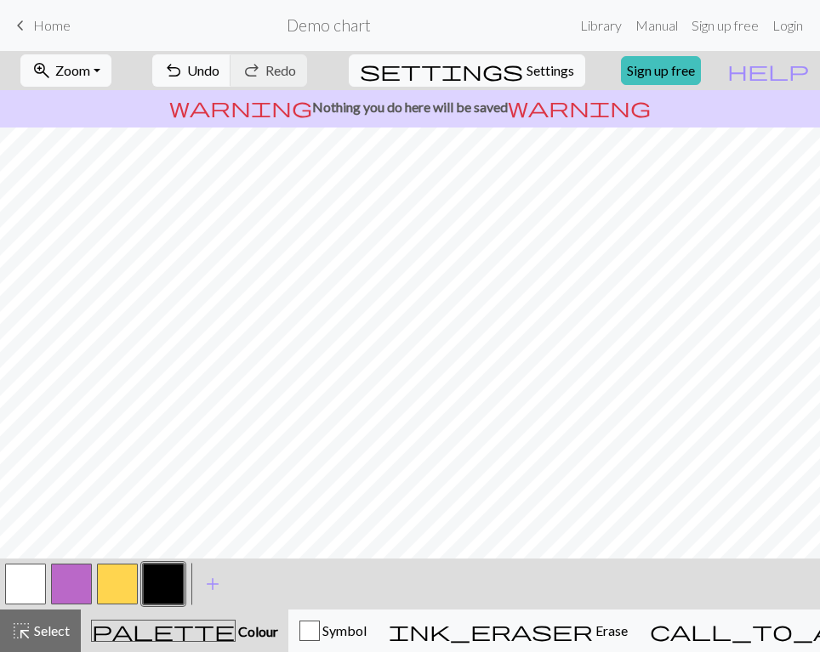
click at [120, 582] on button "button" at bounding box center [117, 584] width 41 height 41
click at [364, 639] on div "Symbol" at bounding box center [332, 631] width 67 height 20
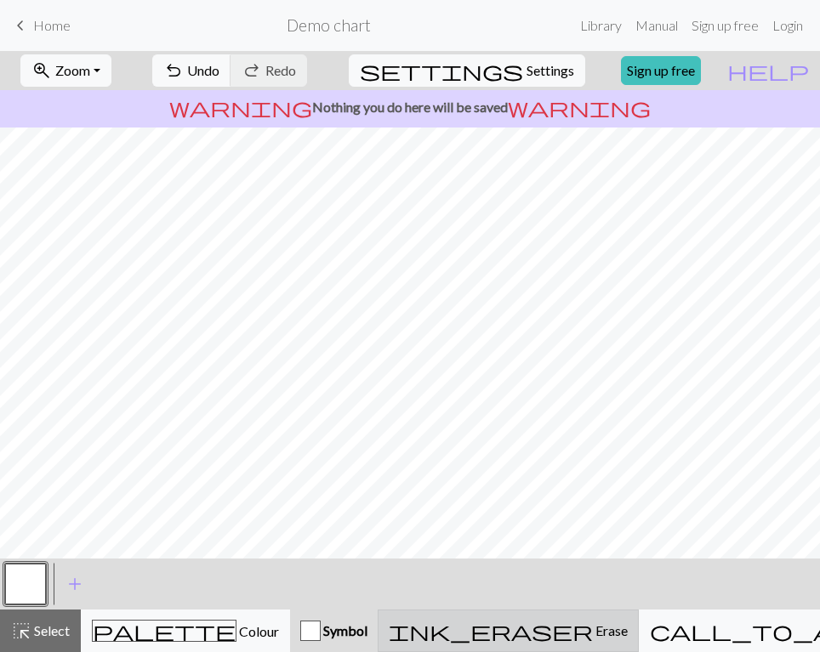
click at [510, 622] on div "ink_eraser Erase Erase" at bounding box center [508, 631] width 239 height 20
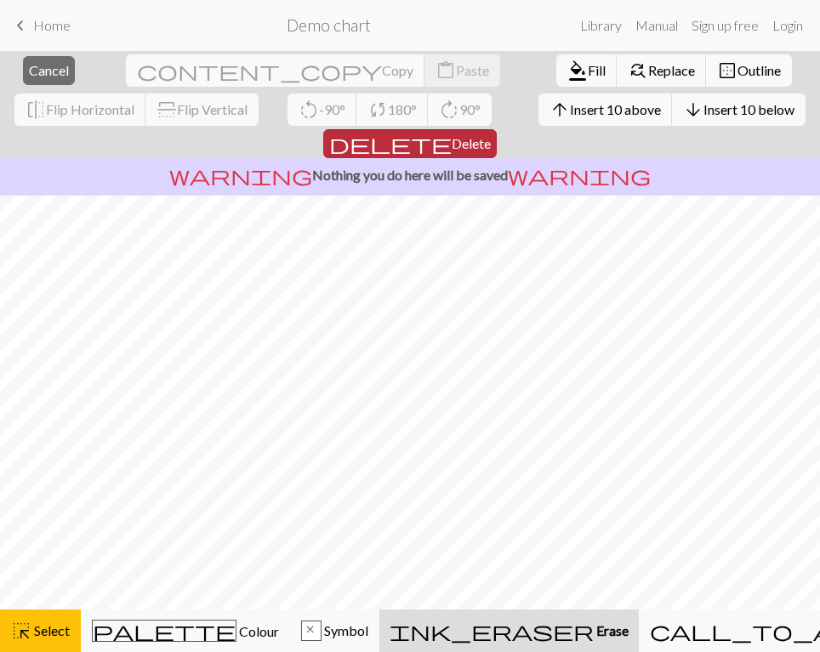
click at [497, 129] on button "delete Delete" at bounding box center [409, 143] width 173 height 29
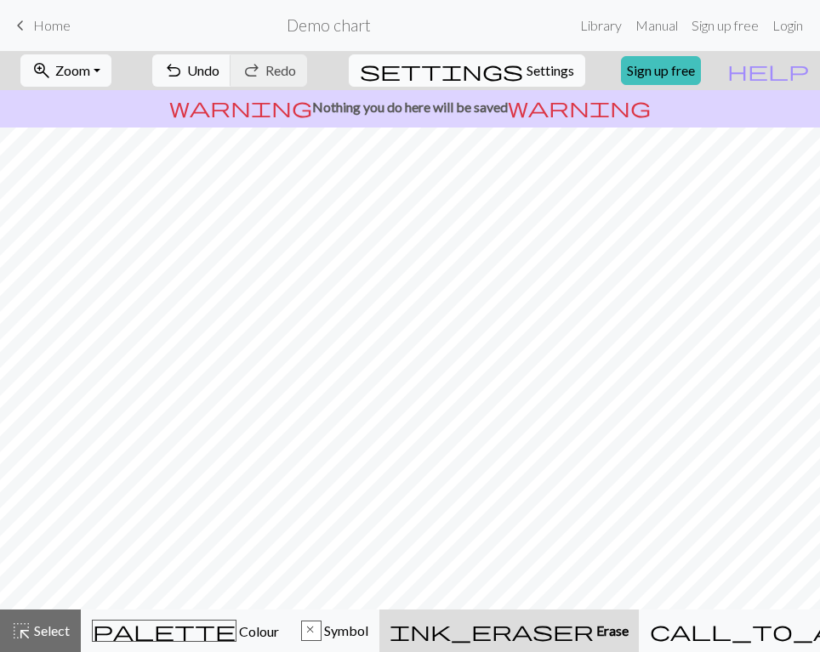
click at [504, 80] on span "settings" at bounding box center [441, 71] width 163 height 24
select select "aran"
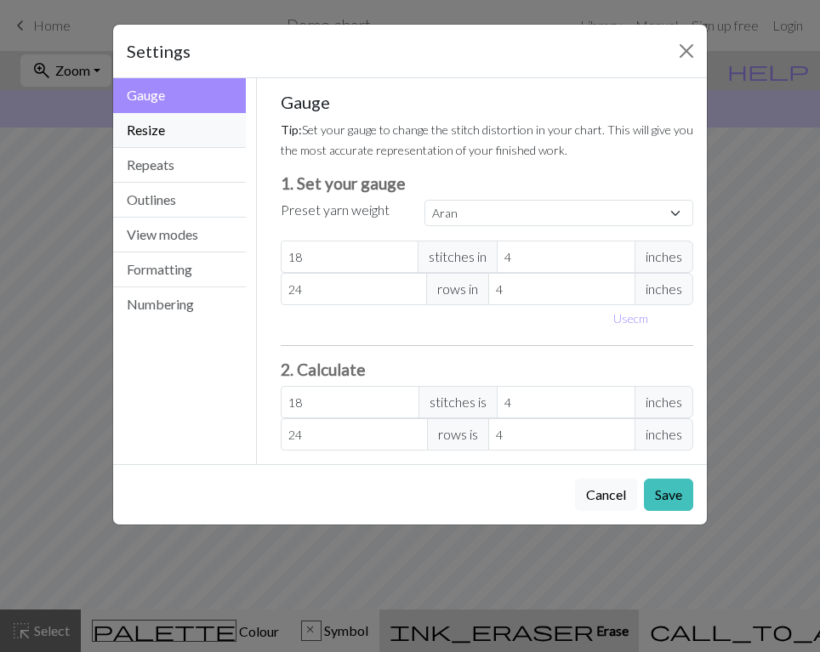
click at [185, 130] on button "Resize" at bounding box center [179, 130] width 133 height 35
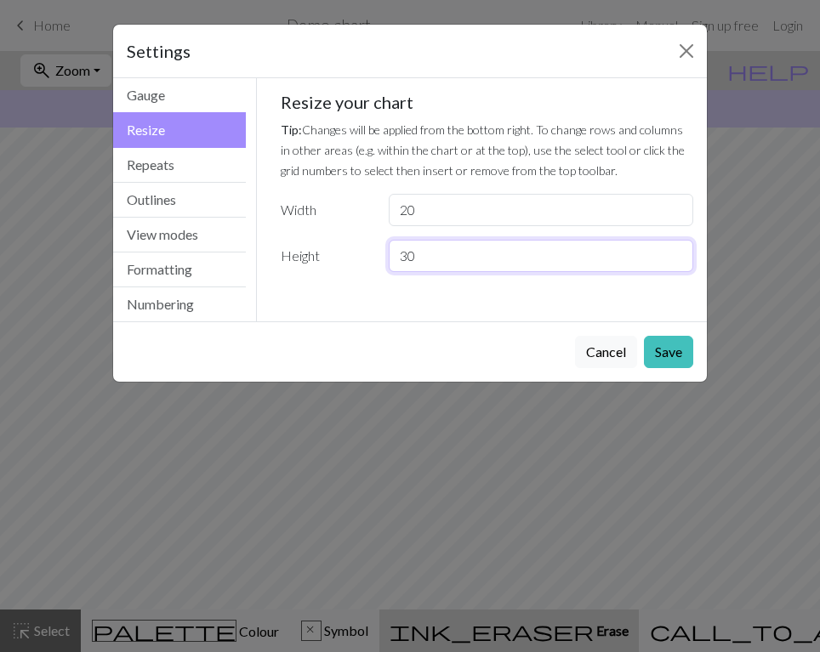
drag, startPoint x: 402, startPoint y: 258, endPoint x: 433, endPoint y: 256, distance: 30.7
click at [433, 256] on input "30" at bounding box center [541, 256] width 304 height 32
type input "80"
click at [678, 351] on button "Save" at bounding box center [668, 352] width 49 height 32
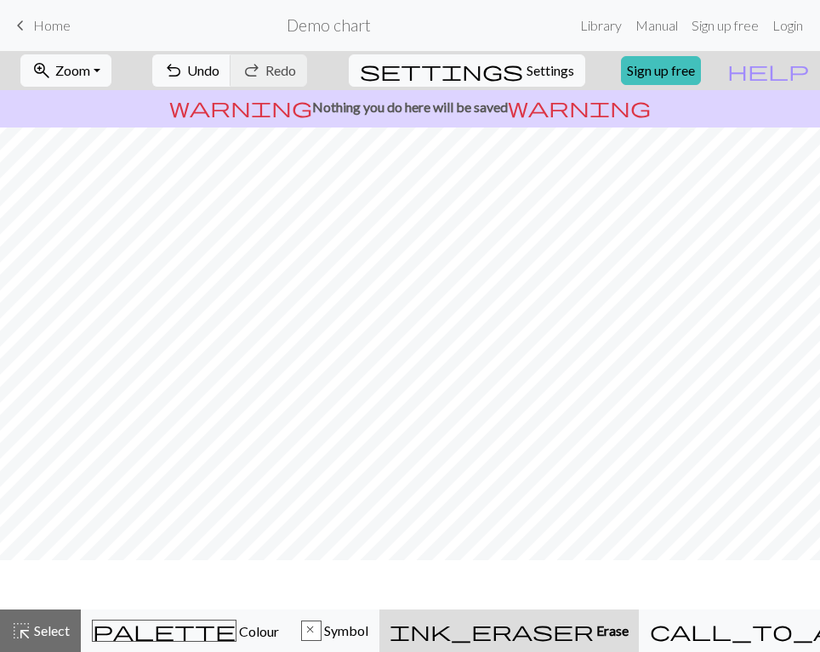
scroll to position [0, 0]
click at [46, 615] on button "highlight_alt Select Select" at bounding box center [40, 631] width 81 height 43
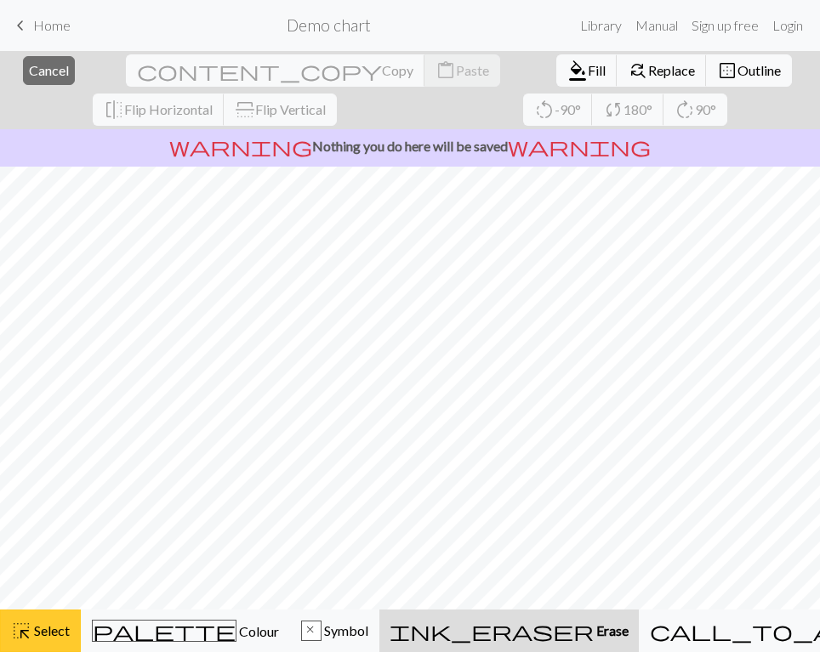
click at [65, 624] on span "Select" at bounding box center [50, 630] width 38 height 16
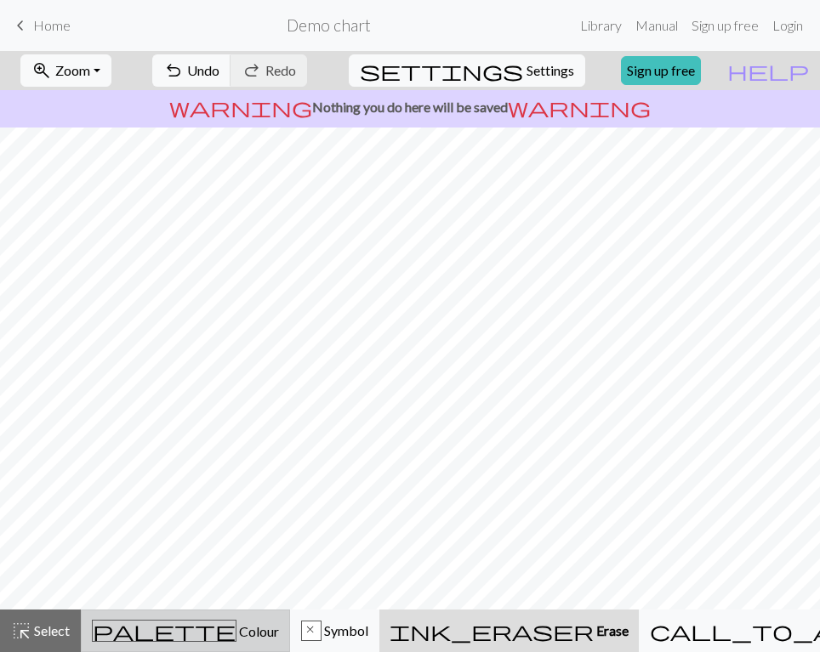
click at [162, 628] on span "palette" at bounding box center [164, 631] width 143 height 24
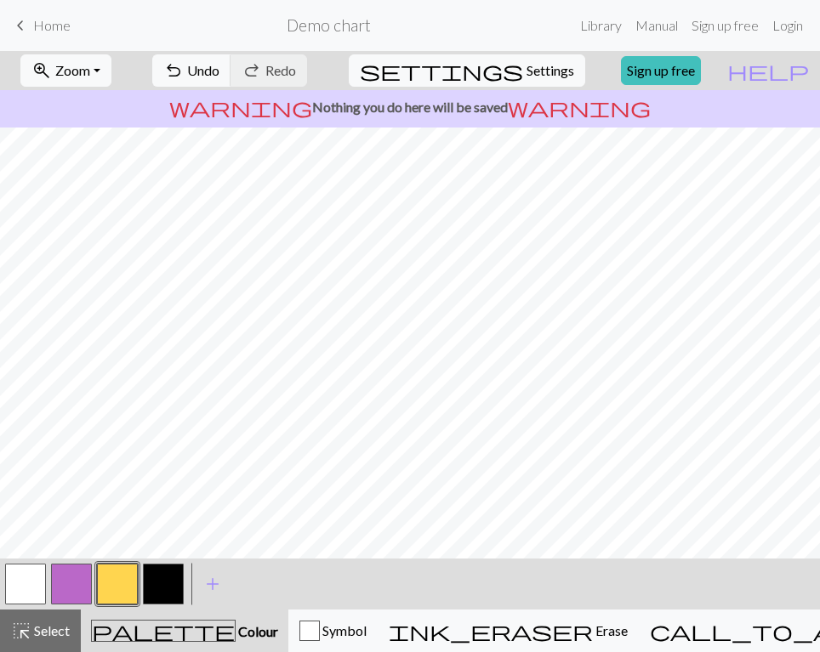
scroll to position [613, 0]
click at [26, 614] on button "highlight_alt Select Select" at bounding box center [40, 631] width 81 height 43
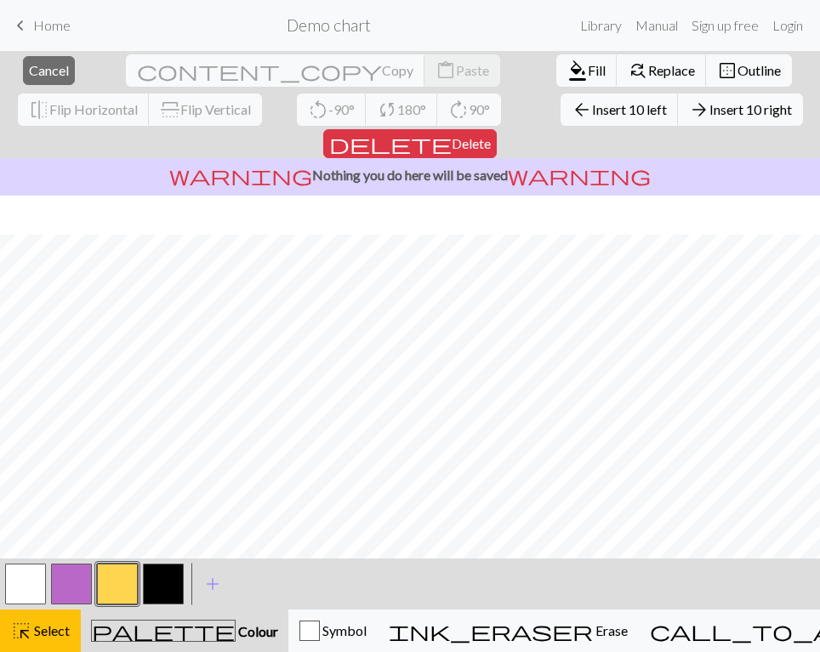
scroll to position [652, 0]
click at [588, 72] on span "Fill" at bounding box center [597, 70] width 18 height 16
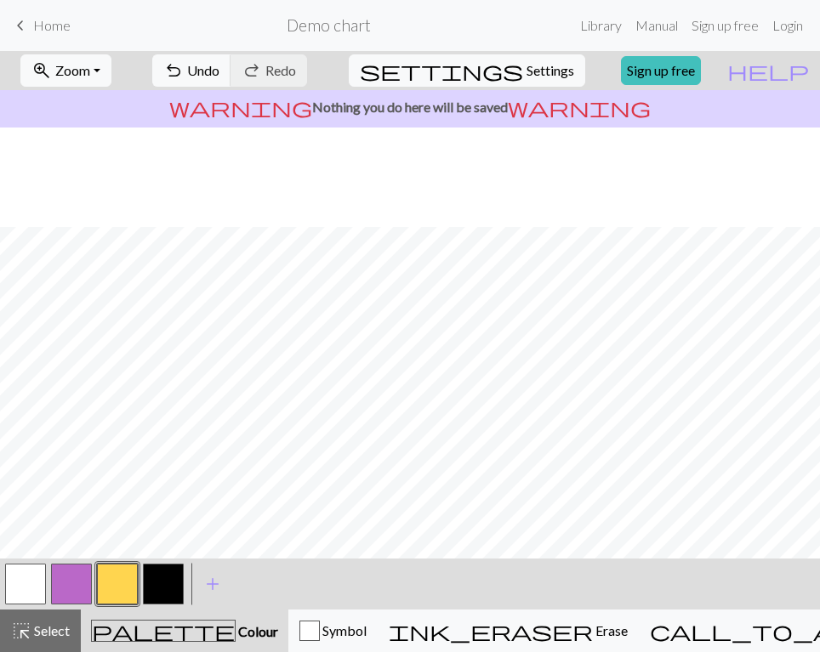
scroll to position [613, 0]
click at [153, 589] on button "button" at bounding box center [163, 584] width 41 height 41
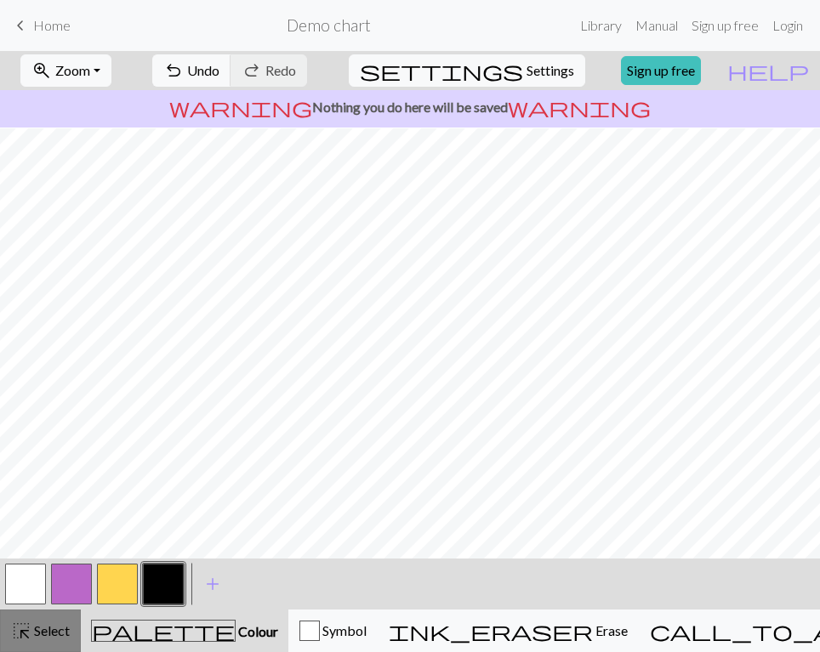
click at [69, 626] on span "Select" at bounding box center [50, 630] width 38 height 16
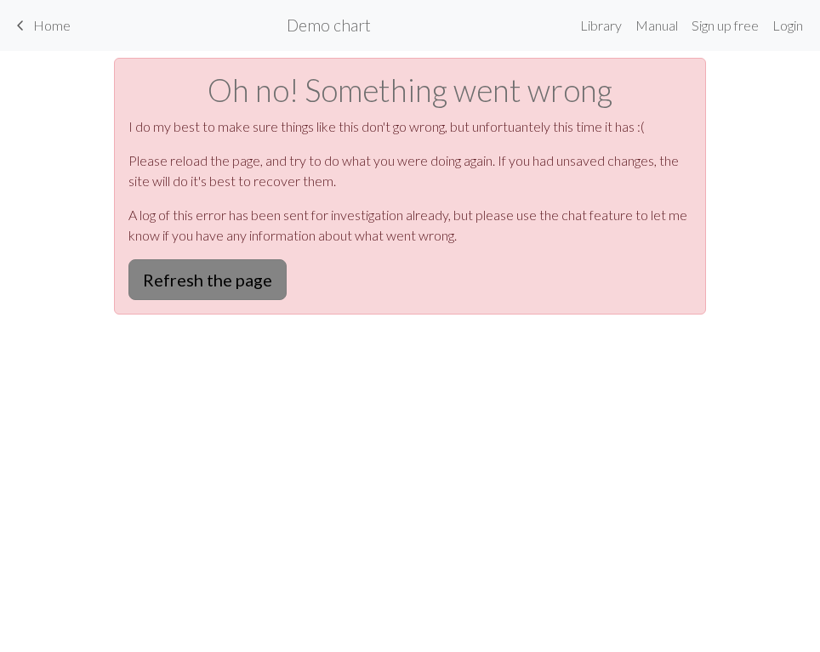
click at [195, 282] on button "Refresh the page" at bounding box center [207, 279] width 158 height 41
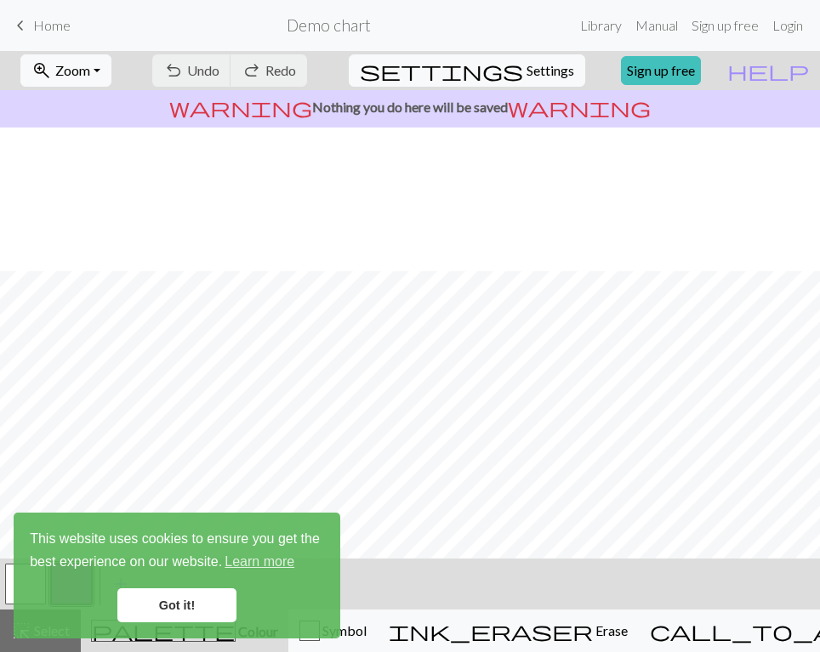
scroll to position [190, 0]
